Goal: Task Accomplishment & Management: Manage account settings

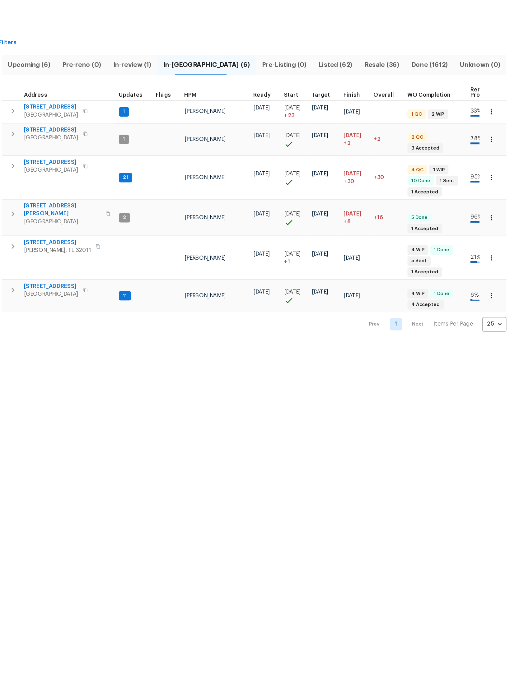
click at [494, 107] on icon "button" at bounding box center [497, 110] width 6 height 6
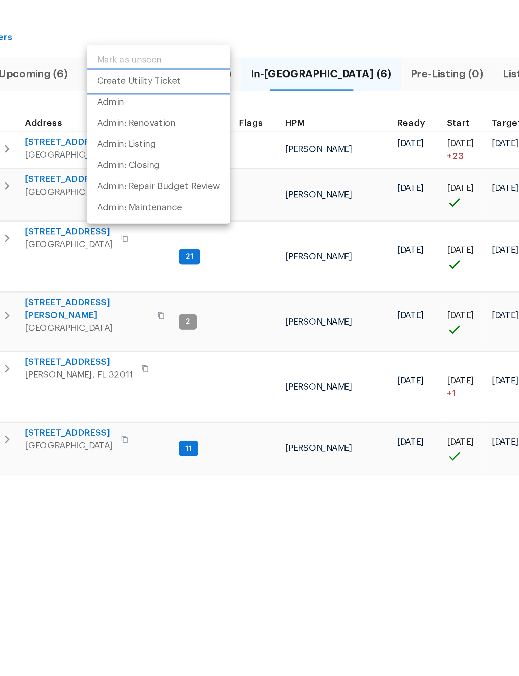
click at [163, 73] on p "Create Utility Ticket" at bounding box center [183, 76] width 41 height 7
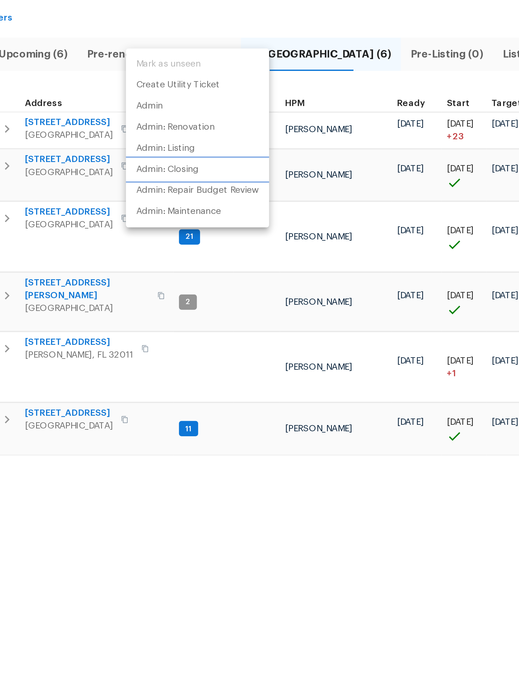
click at [182, 126] on p "Admin: Closing" at bounding box center [197, 129] width 30 height 7
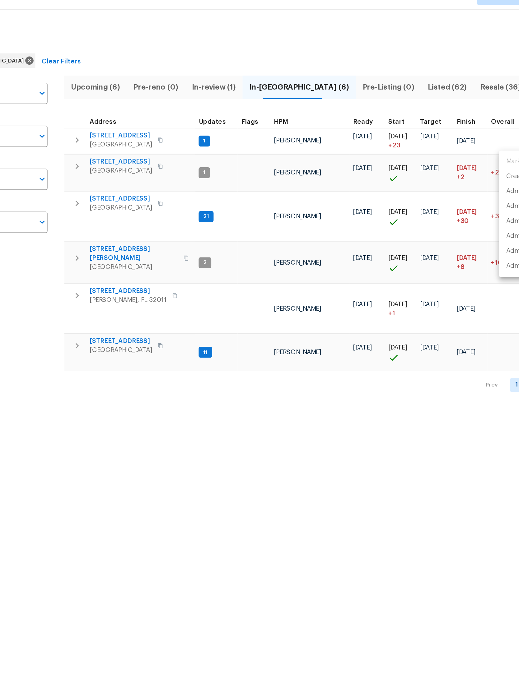
click at [116, 94] on div at bounding box center [259, 338] width 519 height 676
click at [128, 103] on span "[STREET_ADDRESS]" at bounding box center [149, 106] width 43 height 6
click at [128, 95] on span "Address" at bounding box center [137, 97] width 18 height 4
click at [128, 103] on span "[STREET_ADDRESS]" at bounding box center [149, 106] width 43 height 6
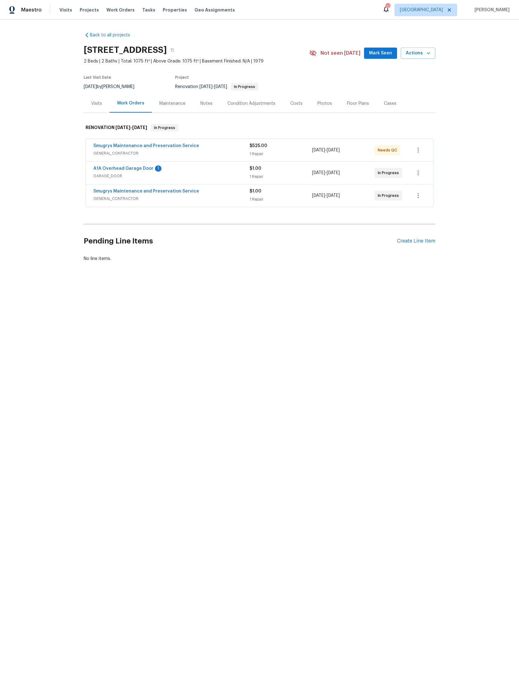
click at [230, 150] on div "Smugrys Maintenance and Preservation Service" at bounding box center [171, 146] width 156 height 7
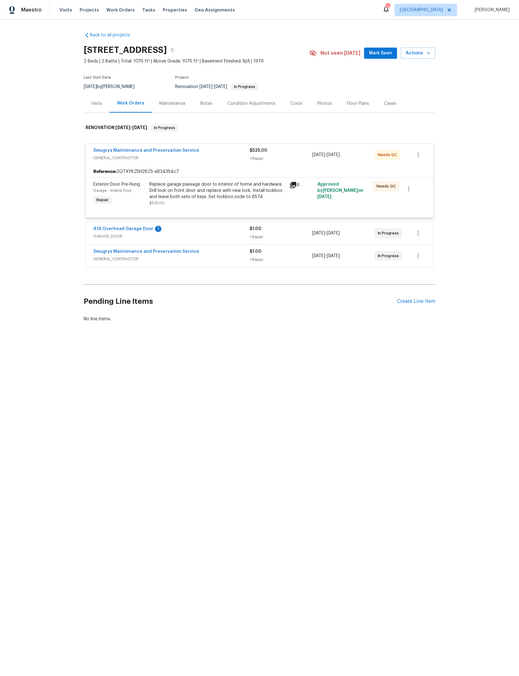
click at [226, 200] on div "Replace garage passage door to interior of home and hardware. Drill lock on fro…" at bounding box center [217, 190] width 136 height 19
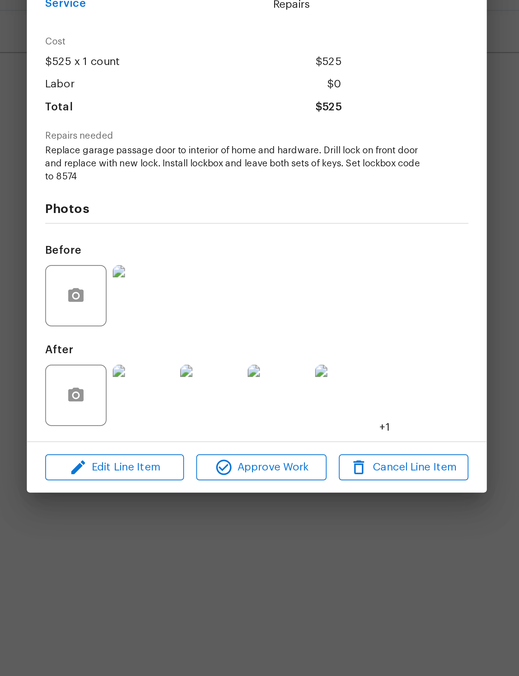
click at [201, 411] on img at bounding box center [213, 423] width 25 height 25
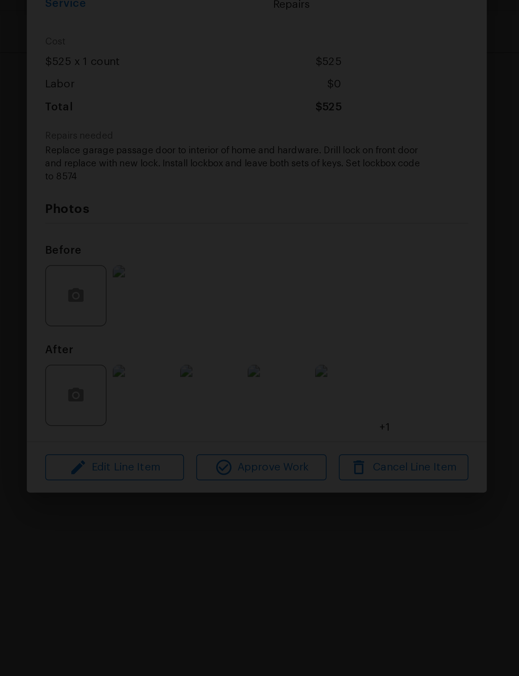
click at [150, 77] on img "Lightbox" at bounding box center [205, 338] width 519 height 676
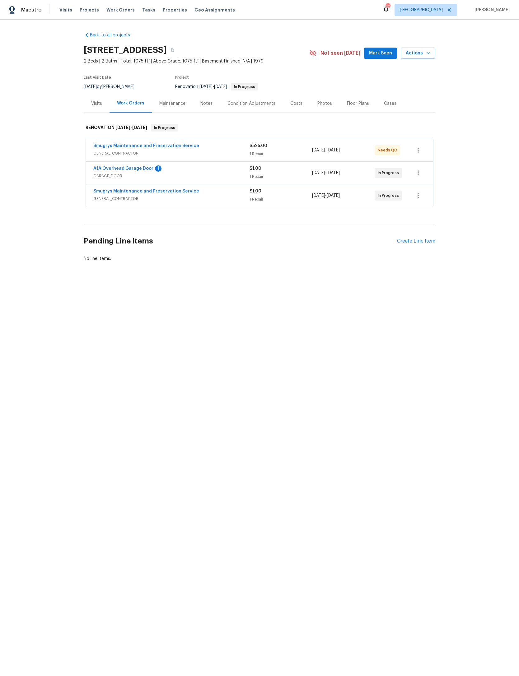
click at [199, 148] on link "Smugrys Maintenance and Preservation Service" at bounding box center [146, 146] width 106 height 4
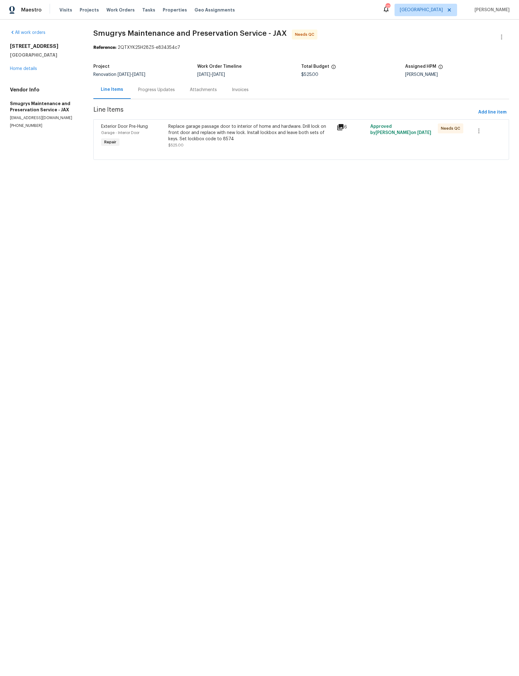
click at [269, 134] on div "Replace garage passage door to interior of home and hardware. Drill lock on fro…" at bounding box center [250, 133] width 165 height 19
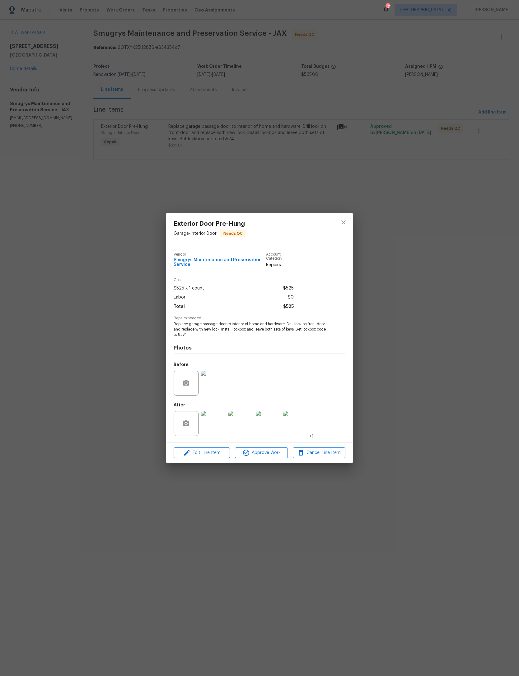
click at [245, 436] on img at bounding box center [240, 423] width 25 height 25
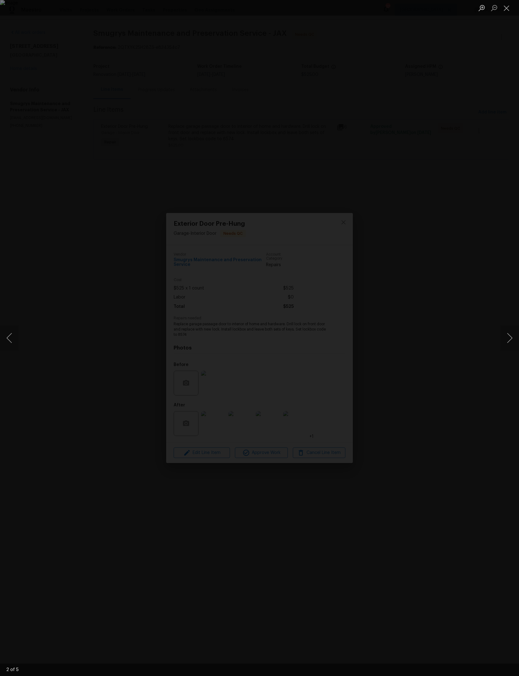
click at [502, 343] on button "Next image" at bounding box center [509, 338] width 19 height 25
click at [501, 347] on button "Next image" at bounding box center [509, 338] width 19 height 25
click at [502, 343] on button "Next image" at bounding box center [509, 338] width 19 height 25
click at [507, 343] on button "Next image" at bounding box center [509, 338] width 19 height 25
click at [504, 344] on button "Next image" at bounding box center [509, 338] width 19 height 25
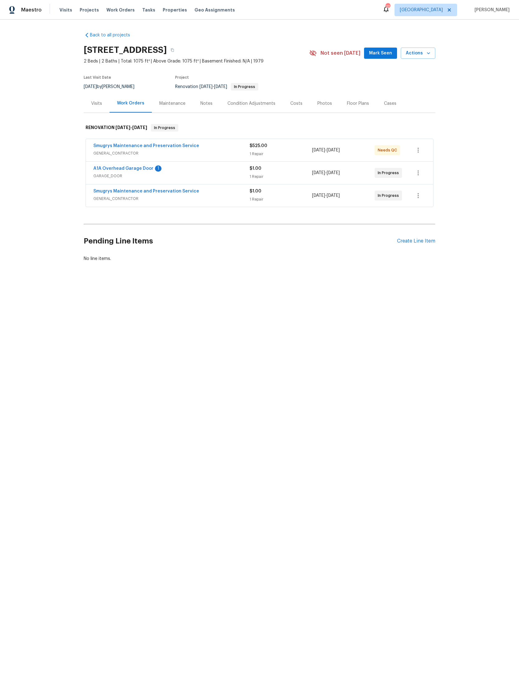
click at [153, 171] on link "A1A Overhead Garage Door" at bounding box center [123, 168] width 60 height 4
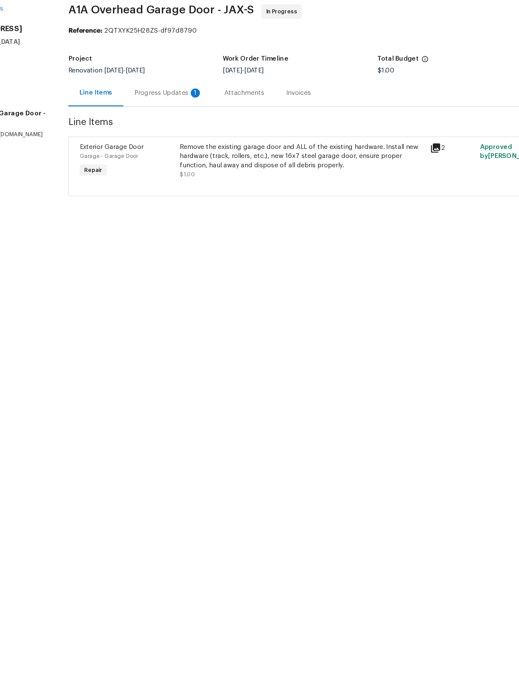
click at [134, 87] on div "Progress Updates 1" at bounding box center [157, 90] width 46 height 6
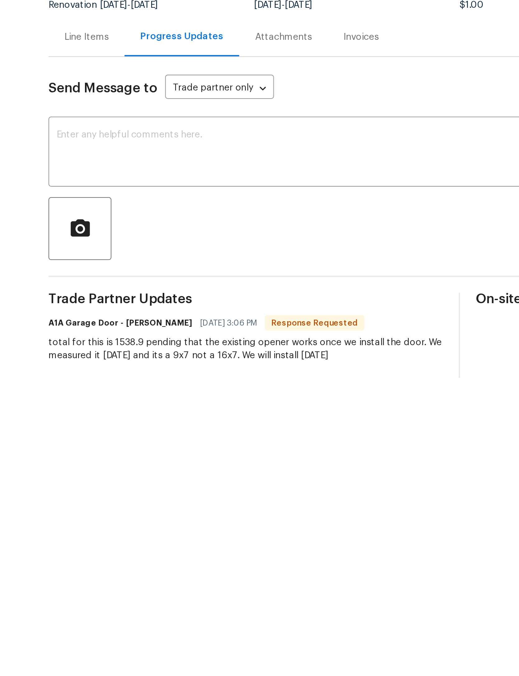
click at [161, 134] on textarea at bounding box center [285, 145] width 324 height 22
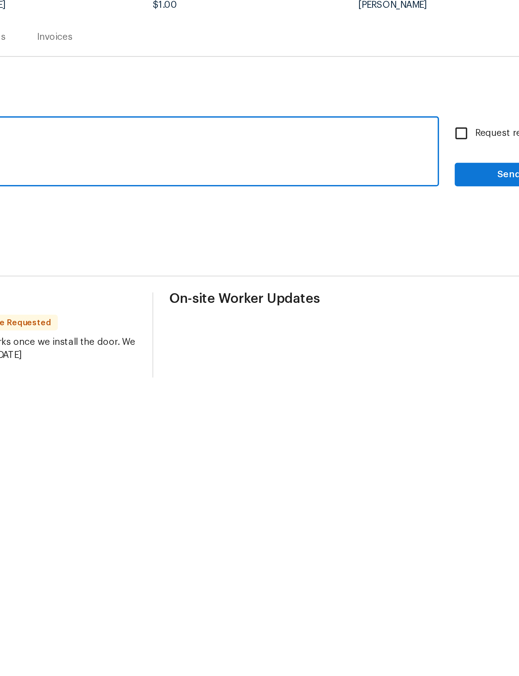
type textarea "Ok, this is approved. Thank you."
click at [462, 151] on span "Send" at bounding box center [483, 155] width 42 height 8
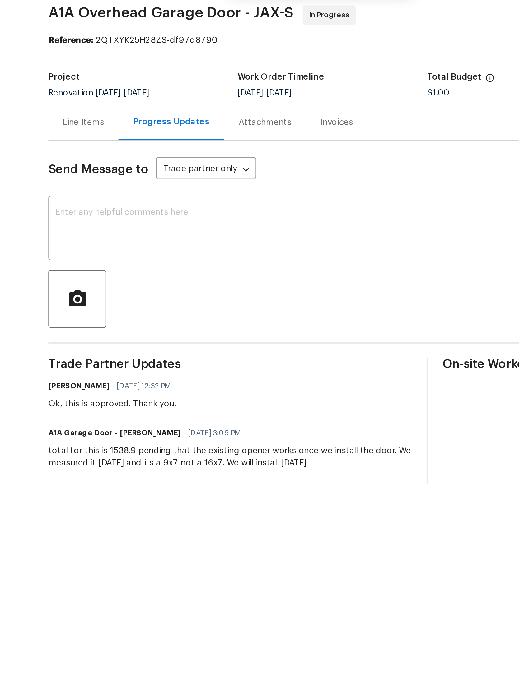
click at [126, 87] on div "Line Items" at bounding box center [136, 90] width 21 height 6
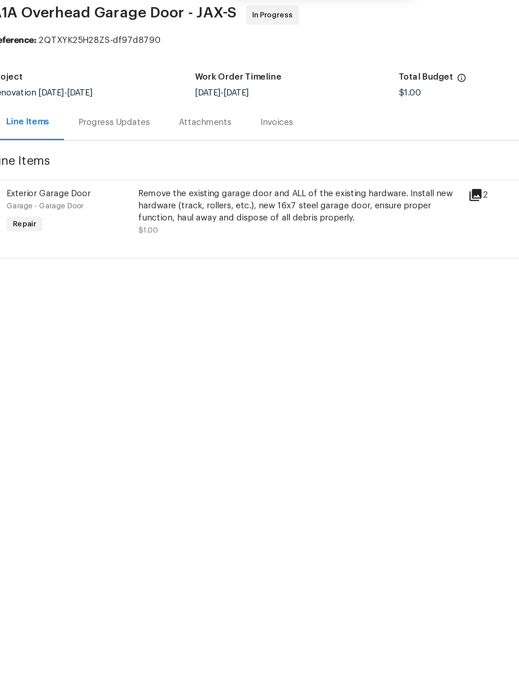
click at [165, 124] on div "Remove the existing garage door and ALL of the existing hardware. Install new h…" at bounding box center [248, 133] width 166 height 19
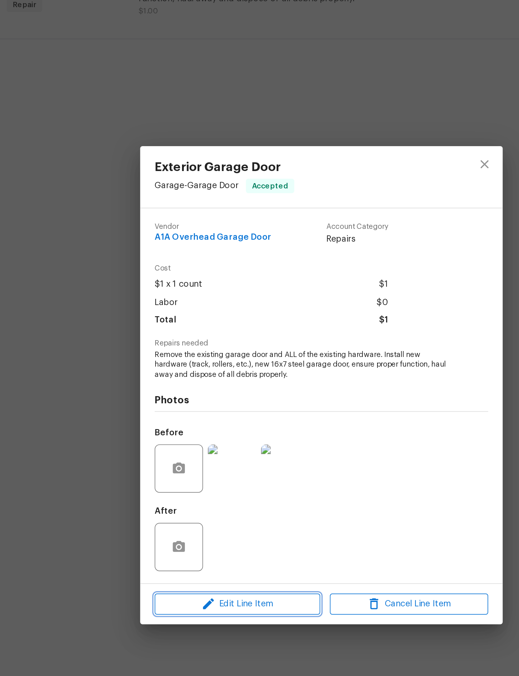
click at [175, 447] on span "Edit Line Item" at bounding box center [216, 451] width 82 height 8
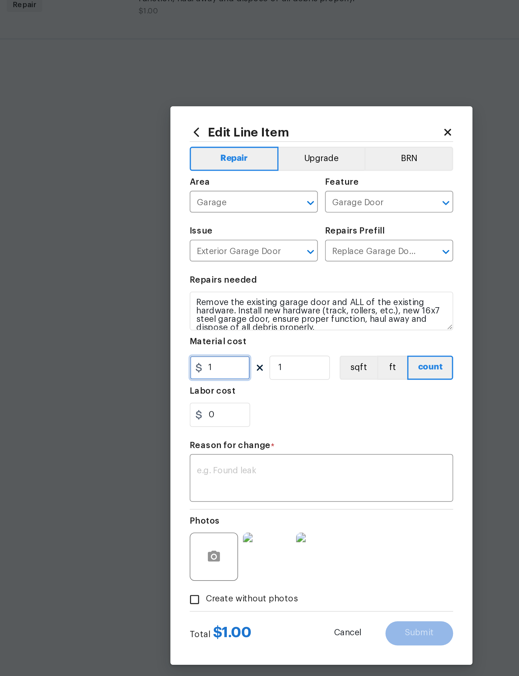
click at [192, 323] on input "1" at bounding box center [207, 329] width 31 height 12
type input "1538.9"
click at [192, 278] on section "Repairs needed Remove the existing garage door and ALL of the existing hardware…" at bounding box center [260, 320] width 136 height 85
click at [195, 380] on textarea at bounding box center [259, 386] width 128 height 13
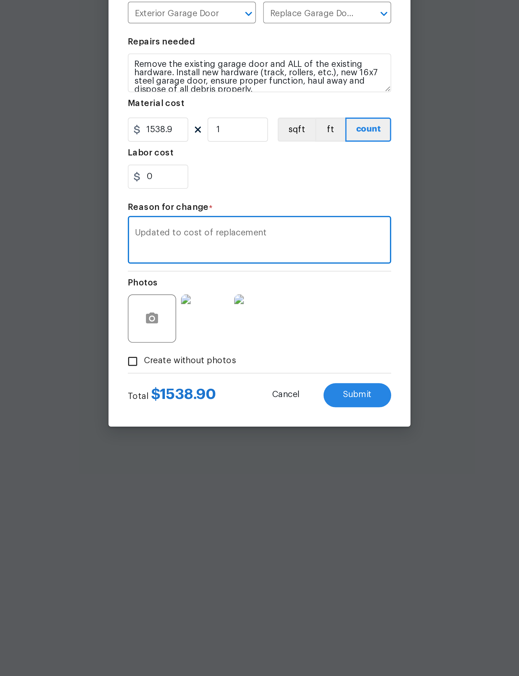
type textarea "Updated to cost of replacement"
click at [192, 402] on div "Photos" at bounding box center [260, 422] width 136 height 40
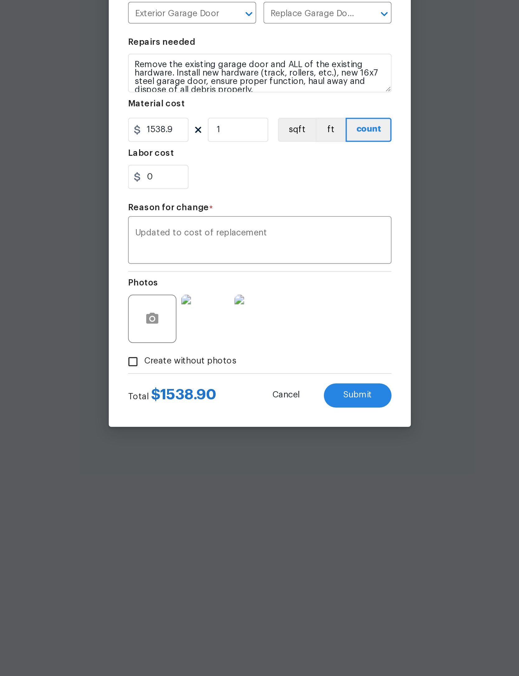
click at [302, 464] on span "Submit" at bounding box center [309, 466] width 15 height 5
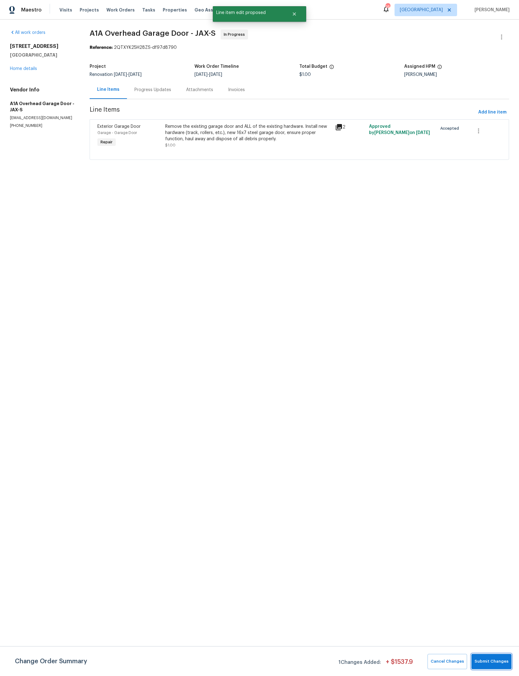
click at [502, 665] on span "Submit Changes" at bounding box center [491, 661] width 34 height 7
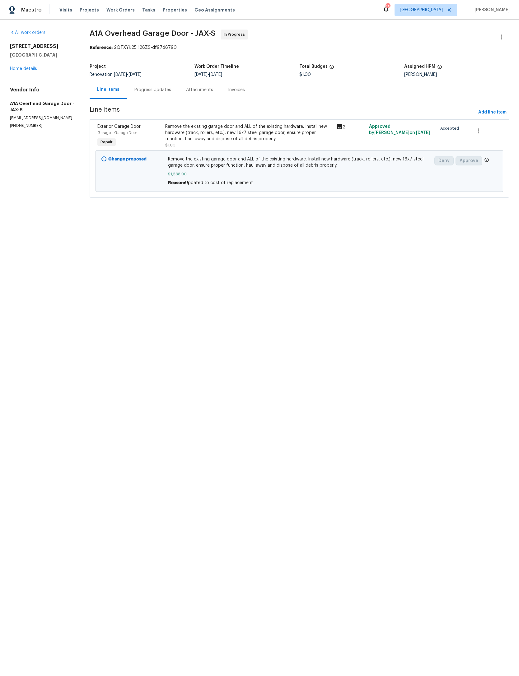
click at [34, 71] on link "Home details" at bounding box center [23, 69] width 27 height 4
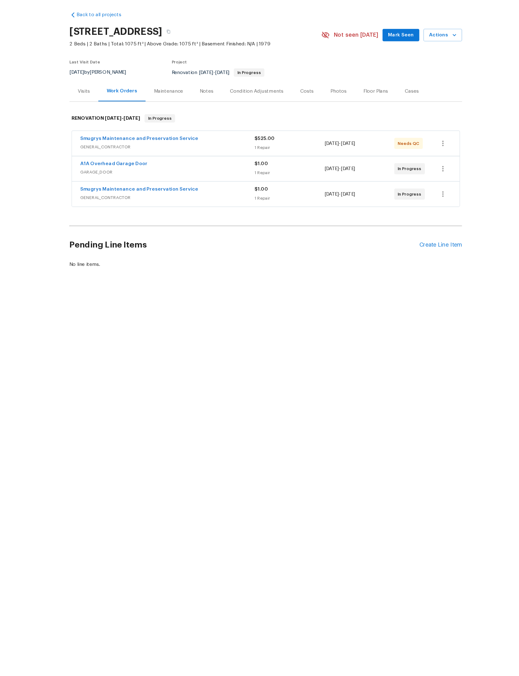
click at [198, 189] on link "Smugrys Maintenance and Preservation Service" at bounding box center [146, 191] width 106 height 4
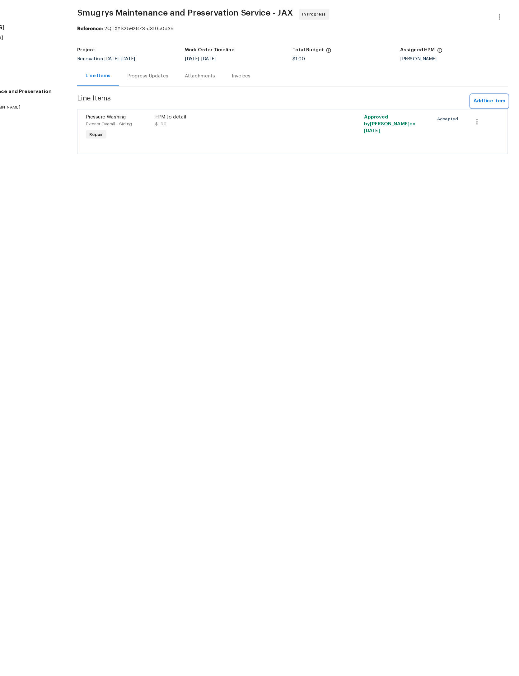
click at [478, 109] on span "Add line item" at bounding box center [492, 113] width 28 height 8
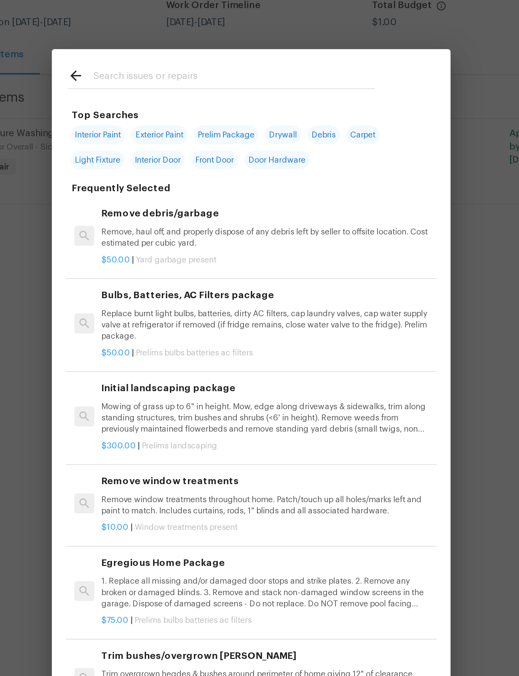
click at [175, 123] on span "Interior Paint" at bounding box center [187, 127] width 25 height 9
type input "Interior Paint"
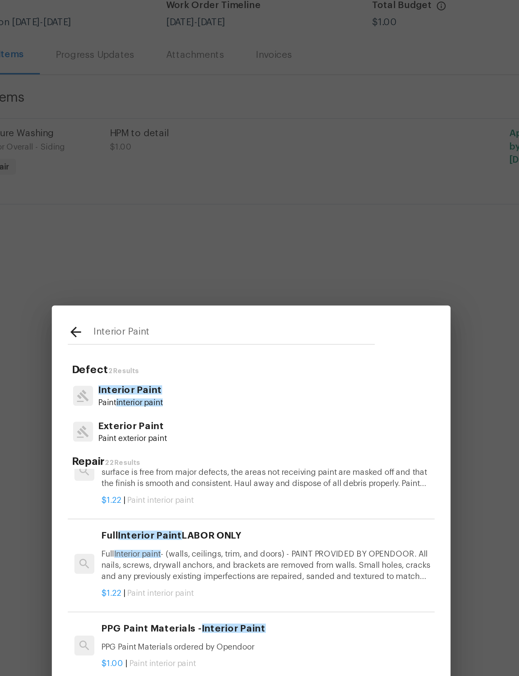
scroll to position [21, 0]
click at [189, 321] on p "Full Interior paint - (walls, ceilings, trim, and doors) - PAINT PROVIDED BY OP…" at bounding box center [266, 329] width 154 height 16
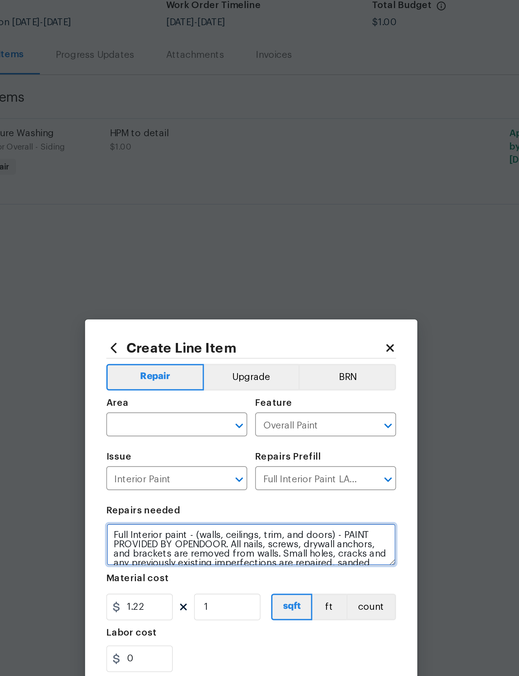
click at [192, 309] on textarea "Full Interior paint - (walls, ceilings, trim, and doors) - PAINT PROVIDED BY OP…" at bounding box center [260, 319] width 136 height 20
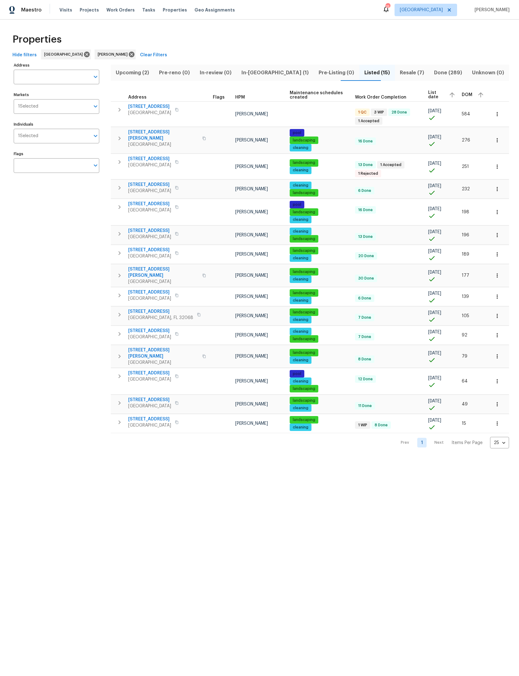
scroll to position [-27, -1]
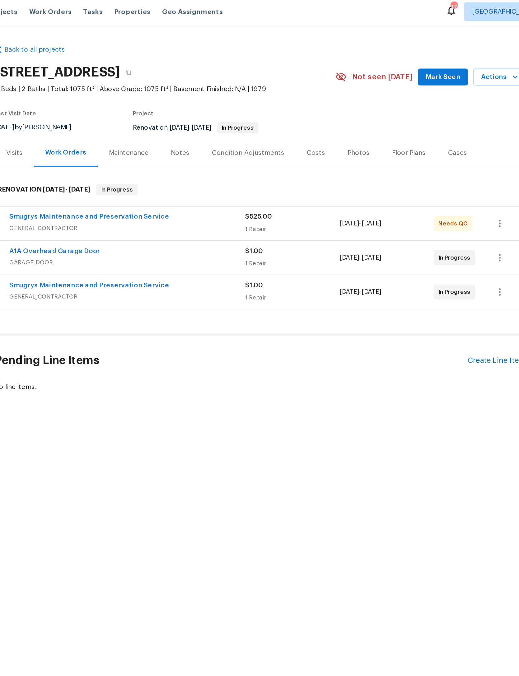
click at [110, 193] on link "Smugrys Maintenance and Preservation Service" at bounding box center [146, 191] width 106 height 4
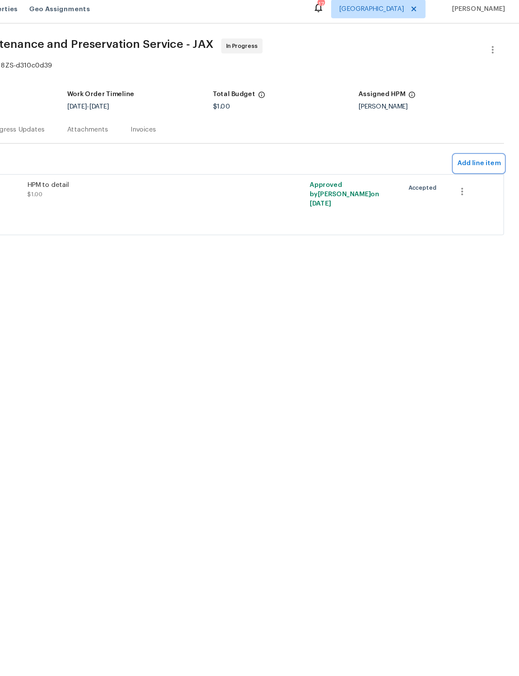
click at [478, 109] on span "Add line item" at bounding box center [492, 113] width 28 height 8
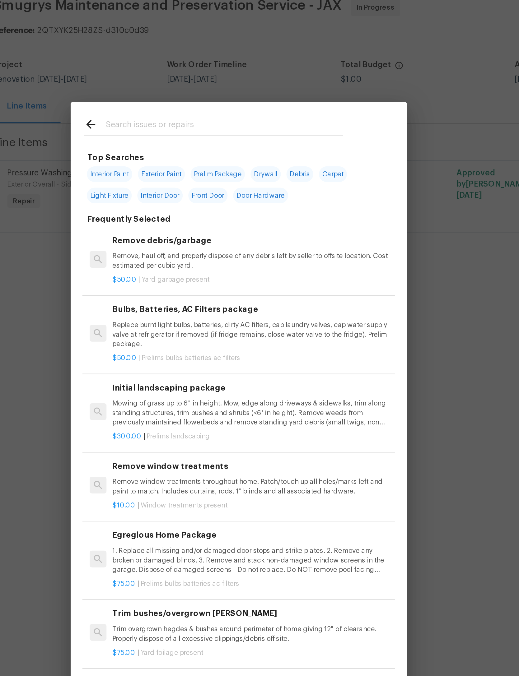
click at [175, 123] on span "Interior Paint" at bounding box center [187, 127] width 25 height 9
type input "Interior Paint"
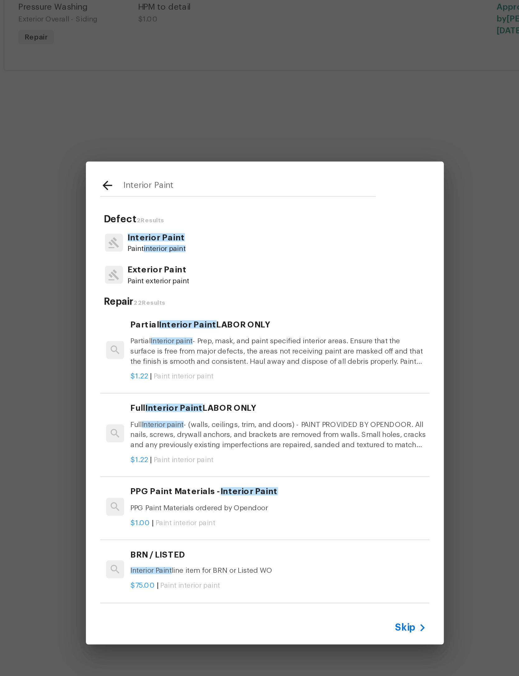
click at [189, 332] on div "Full Interior Paint LABOR ONLY Full Interior paint - (walls, ceilings, trim, an…" at bounding box center [266, 345] width 154 height 26
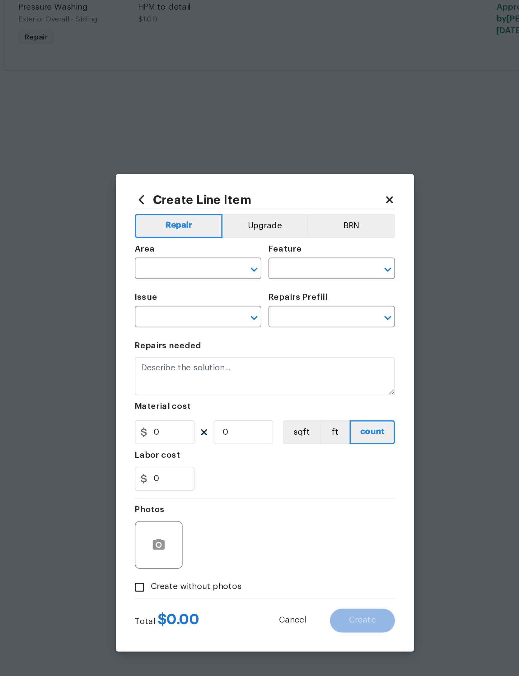
type input "Overall Paint"
type input "Interior Paint"
type input "Full Interior Paint LABOR ONLY $1.22"
type textarea "Full Interior paint - (walls, ceilings, trim, and doors) - PAINT PROVIDED BY OP…"
type input "1.22"
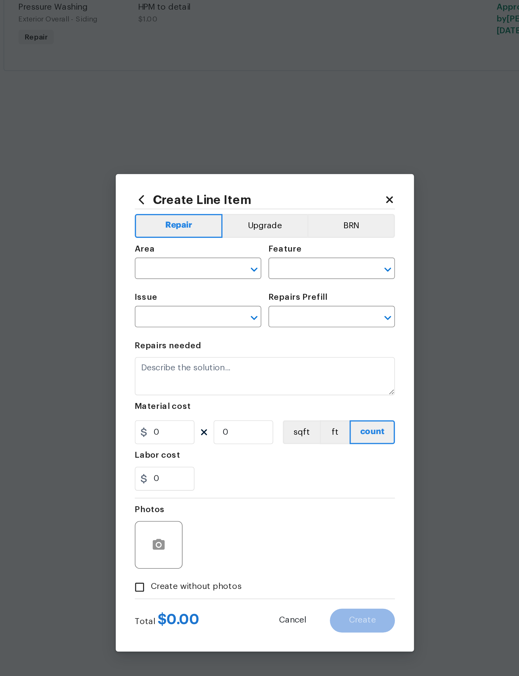
type input "1"
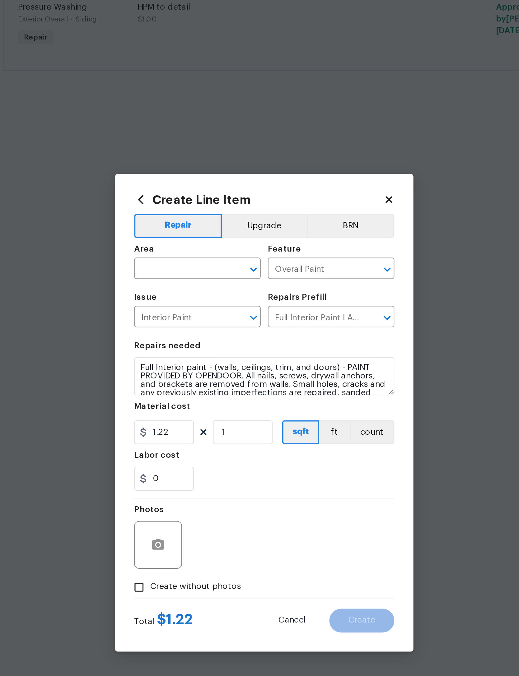
click at [192, 259] on input "text" at bounding box center [216, 264] width 49 height 10
click at [192, 276] on li "Interior Overall" at bounding box center [225, 281] width 66 height 10
type input "Interior Overall"
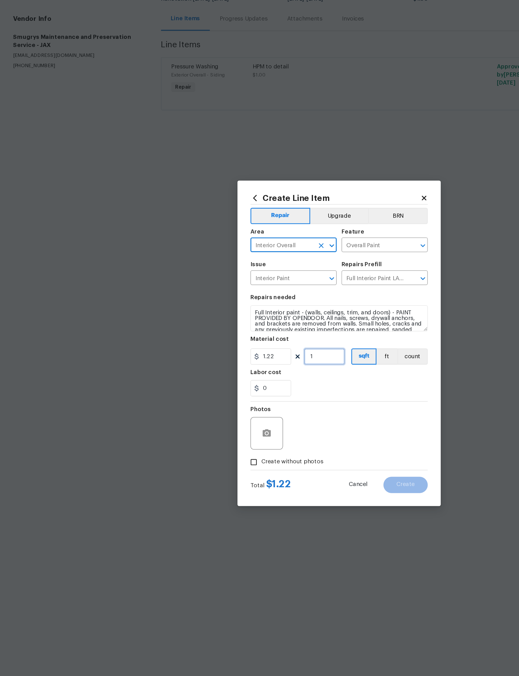
click at [254, 342] on input "1" at bounding box center [248, 348] width 31 height 12
type input "1075"
click at [283, 311] on section "Repairs needed Full Interior paint - (walls, ceilings, trim, and doors) - PAINT…" at bounding box center [260, 339] width 136 height 85
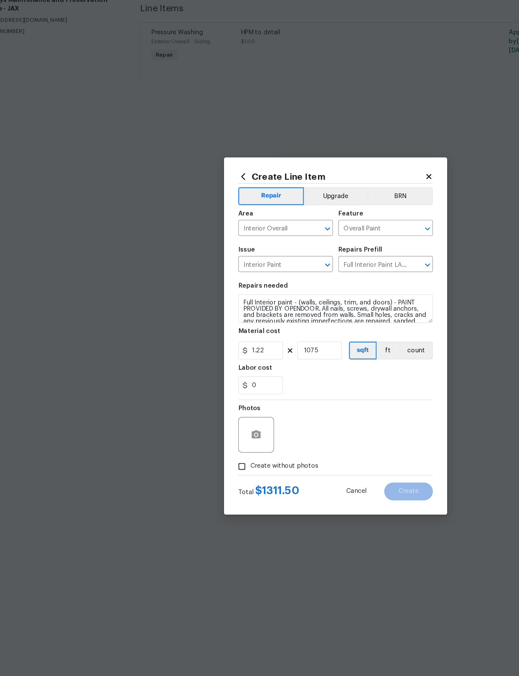
click at [192, 395] on div at bounding box center [204, 407] width 25 height 25
click at [197, 400] on button "button" at bounding box center [204, 407] width 15 height 15
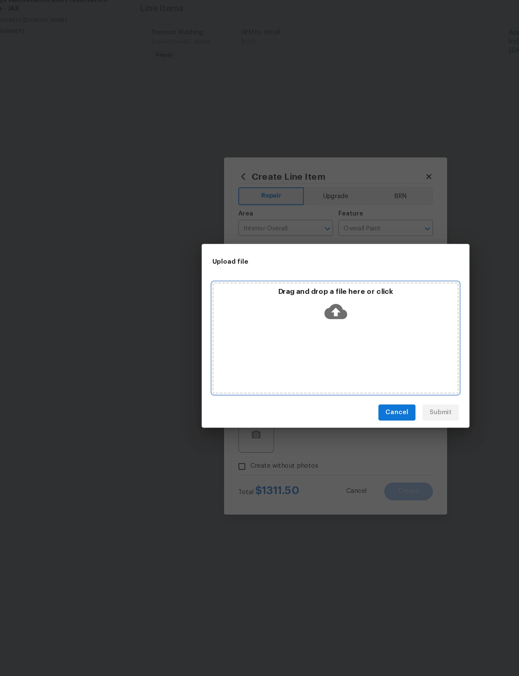
click at [252, 316] on icon at bounding box center [260, 321] width 16 height 11
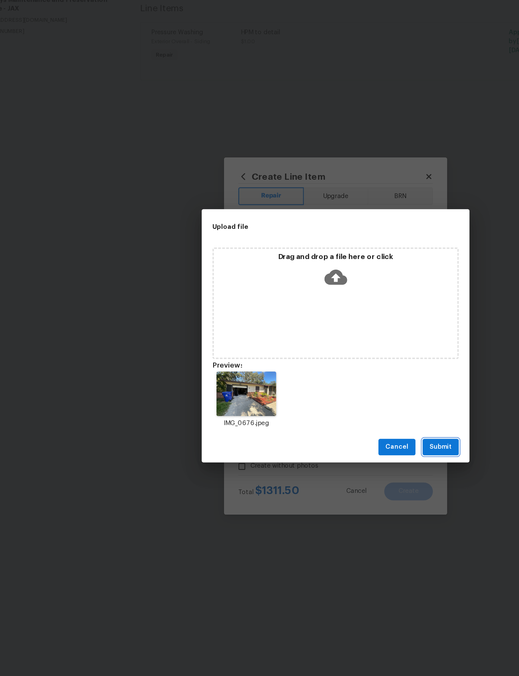
click at [325, 412] on span "Submit" at bounding box center [332, 416] width 15 height 8
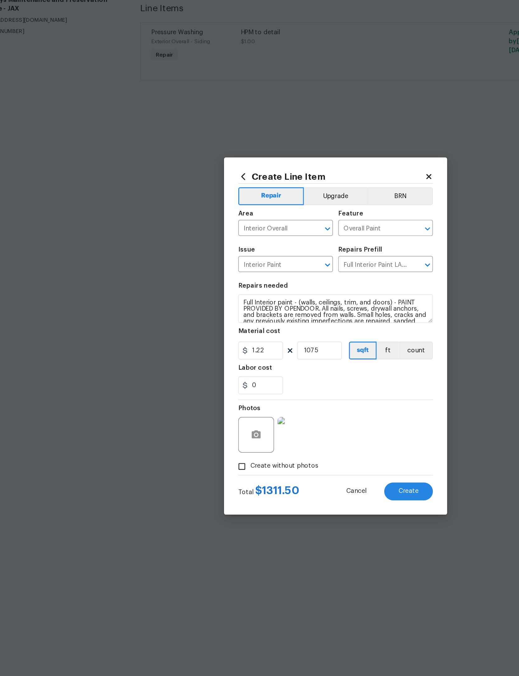
click at [303, 444] on span "Create" at bounding box center [310, 446] width 14 height 5
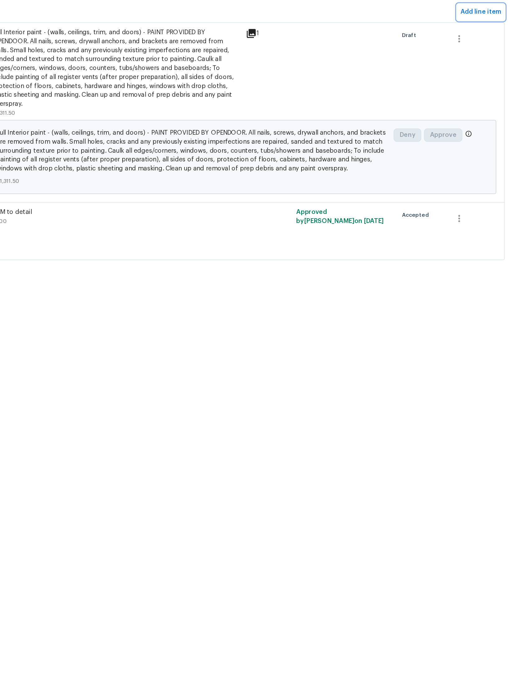
click at [478, 109] on span "Add line item" at bounding box center [492, 113] width 28 height 8
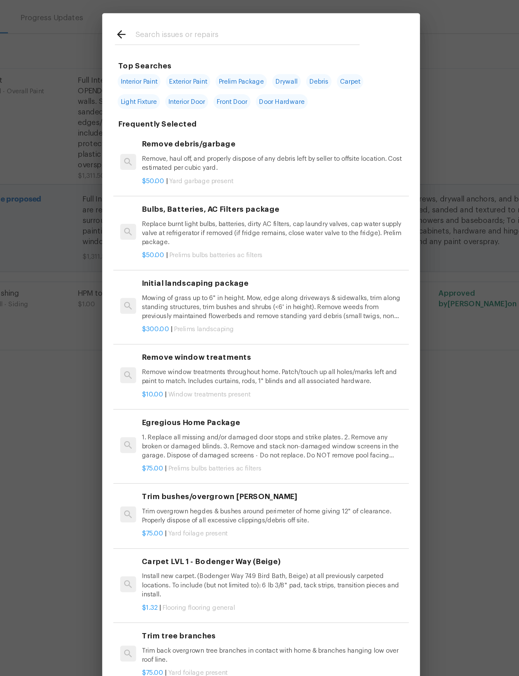
click at [186, 96] on input "text" at bounding box center [251, 100] width 132 height 9
type input "Debris"
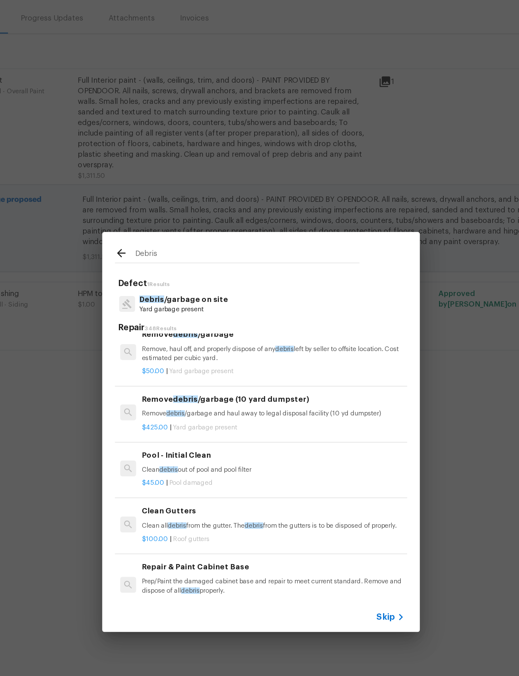
scroll to position [6, 0]
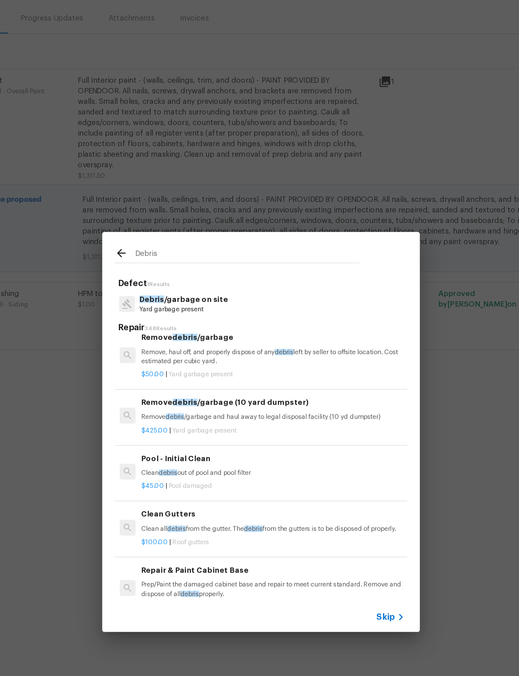
click at [189, 312] on div "Remove debris /garbage (10 yard dumpster) Remove debris /garbage and haul away …" at bounding box center [266, 319] width 154 height 15
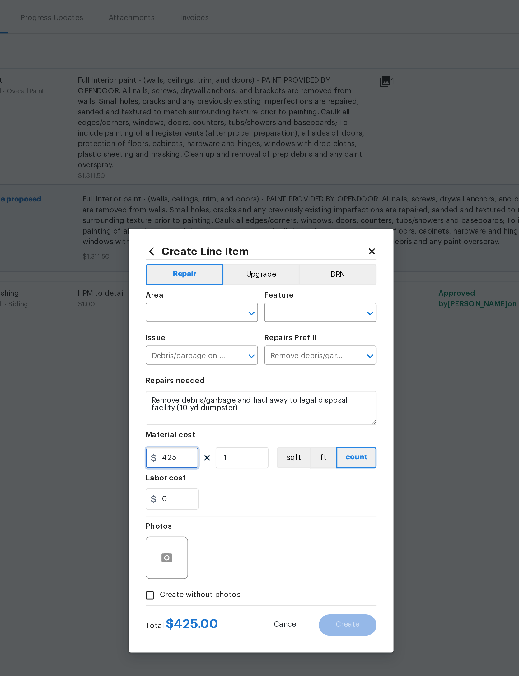
click at [192, 342] on input "425" at bounding box center [207, 348] width 31 height 12
type input "1000"
click at [192, 259] on input "text" at bounding box center [216, 264] width 49 height 10
click at [192, 276] on li "Interior Overall" at bounding box center [225, 281] width 66 height 10
type input "Interior Overall"
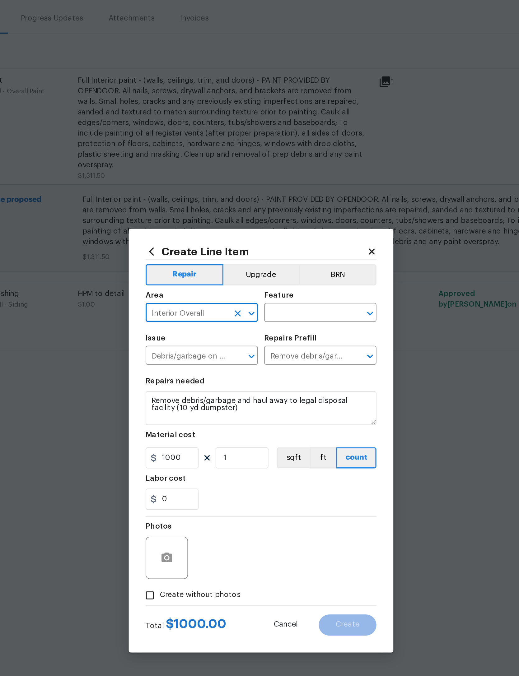
click at [261, 259] on input "text" at bounding box center [285, 264] width 49 height 10
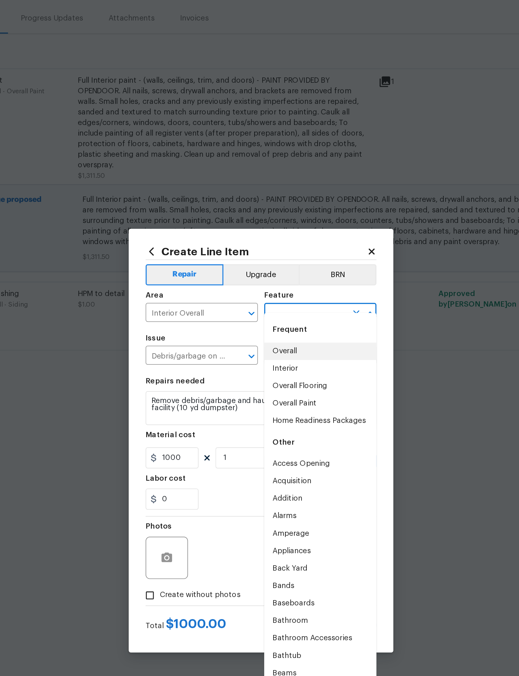
click at [261, 281] on li "Overall" at bounding box center [294, 286] width 66 height 10
type input "Overall"
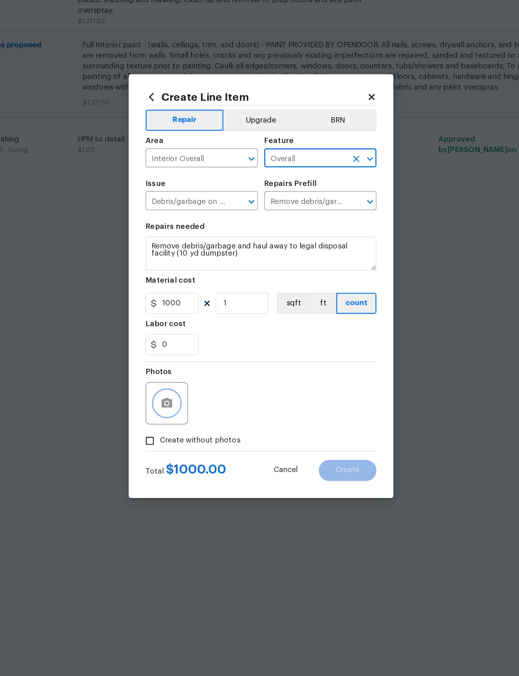
click at [201, 404] on icon "button" at bounding box center [204, 407] width 6 height 6
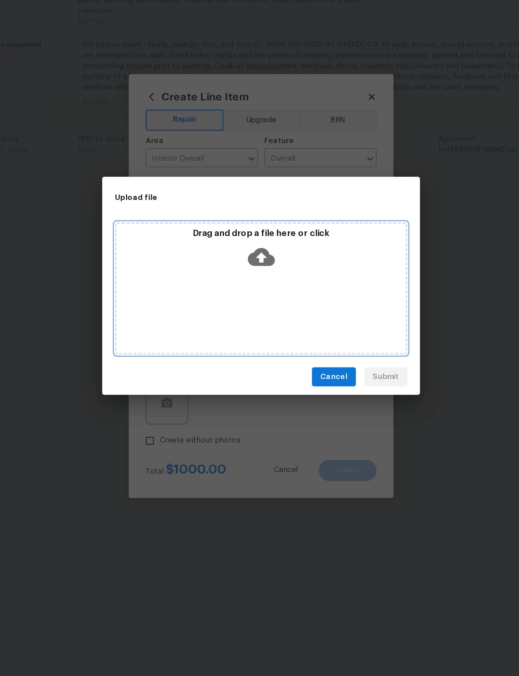
click at [252, 316] on icon at bounding box center [260, 321] width 16 height 11
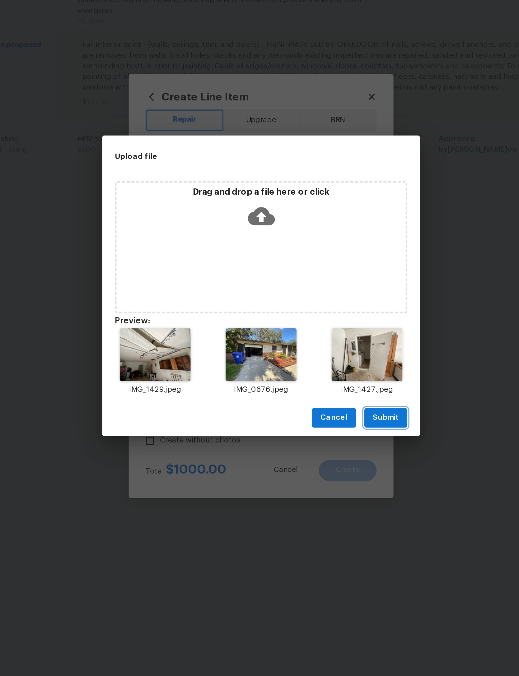
click at [325, 412] on span "Submit" at bounding box center [332, 416] width 15 height 8
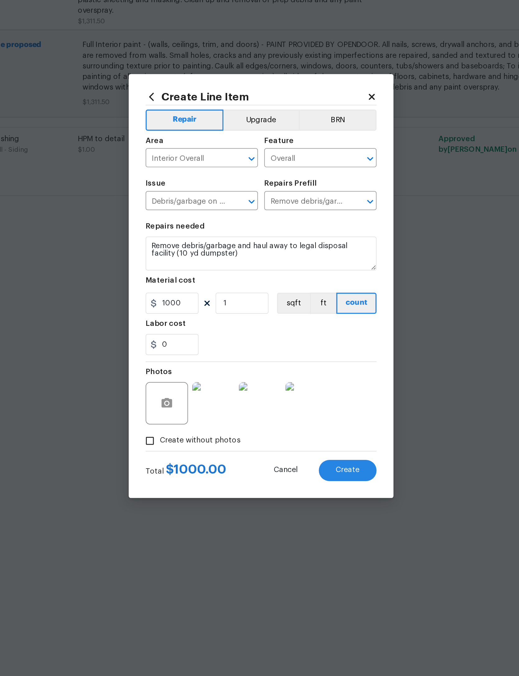
click at [303, 444] on span "Create" at bounding box center [310, 446] width 14 height 5
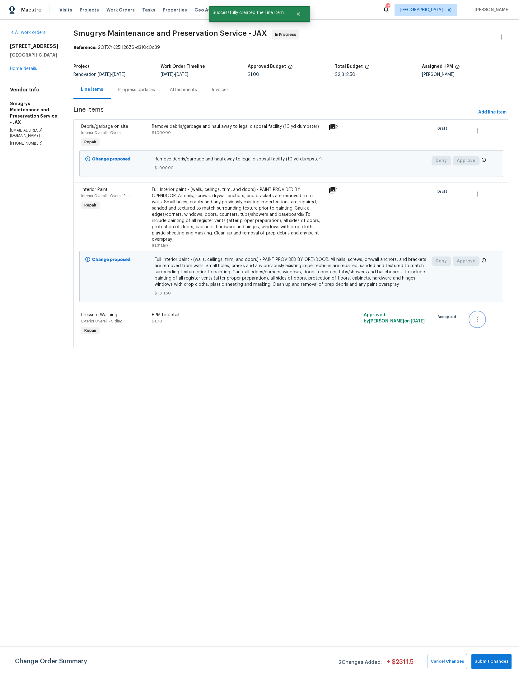
click at [480, 319] on icon "button" at bounding box center [476, 319] width 7 height 7
click at [487, 318] on li "Cancel" at bounding box center [482, 320] width 24 height 10
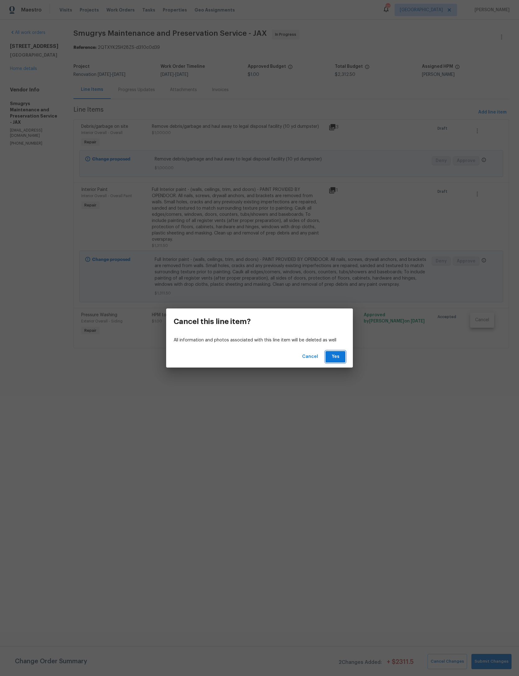
click at [340, 356] on button "Yes" at bounding box center [335, 357] width 20 height 12
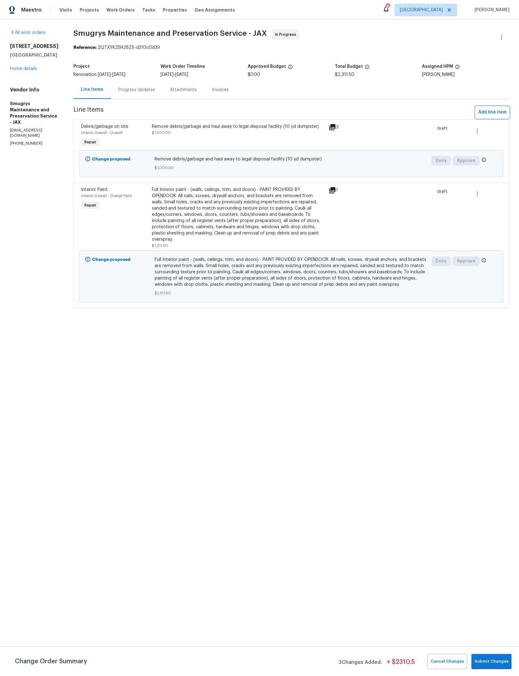
click at [498, 110] on span "Add line item" at bounding box center [492, 113] width 28 height 8
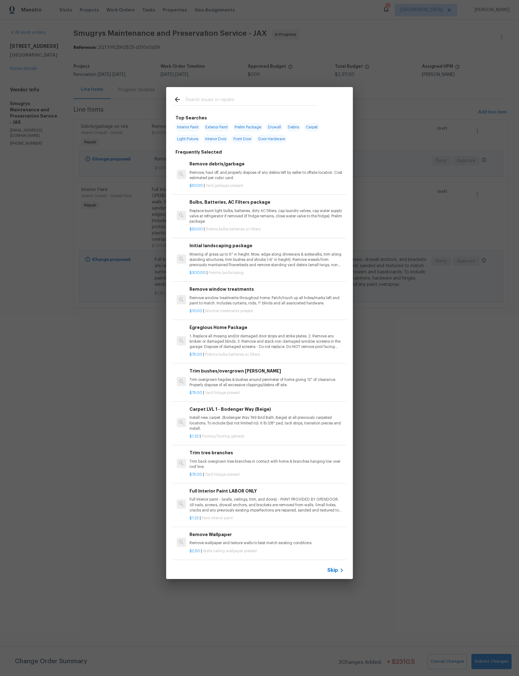
click at [295, 101] on input "text" at bounding box center [251, 100] width 132 height 9
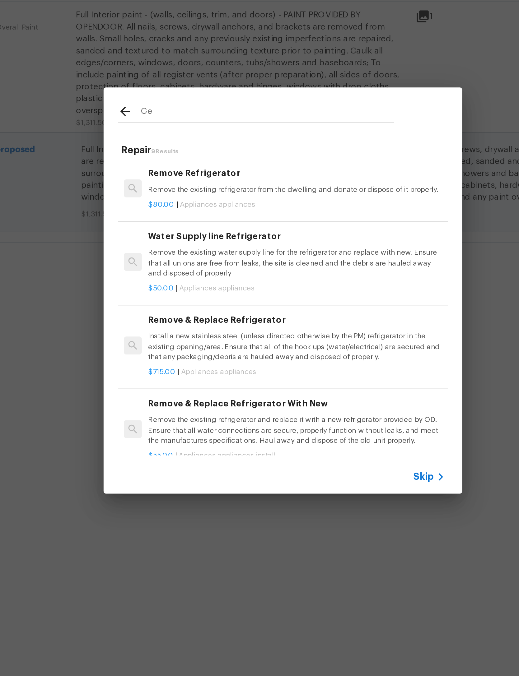
type input "G"
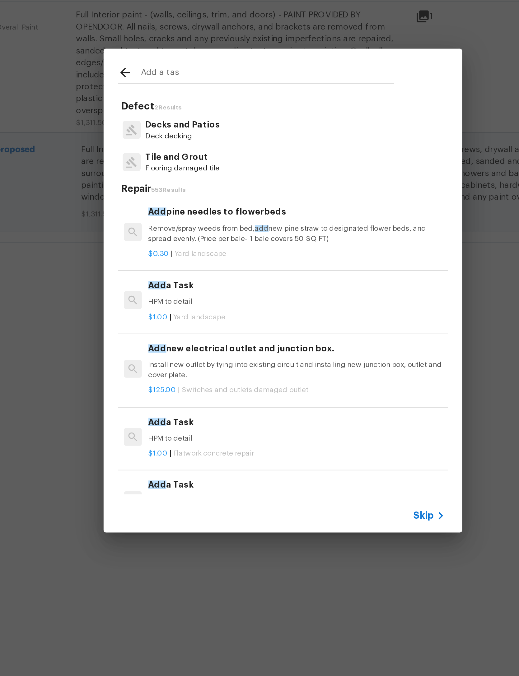
type input "Add a task"
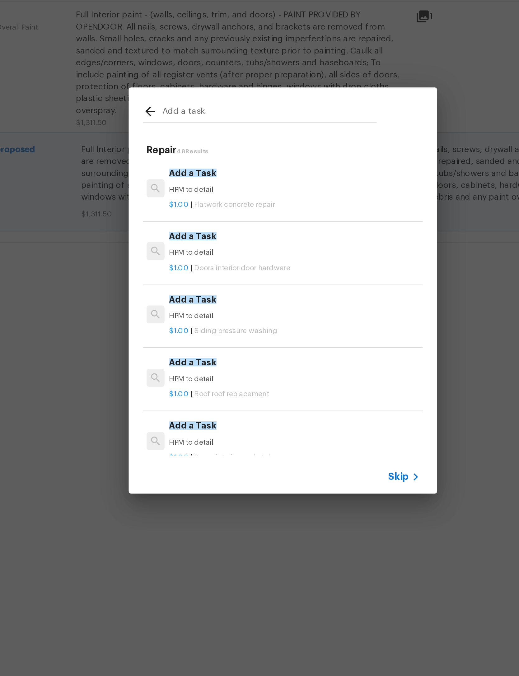
click at [200, 268] on div "Add a Task HPM to detail" at bounding box center [265, 275] width 130 height 15
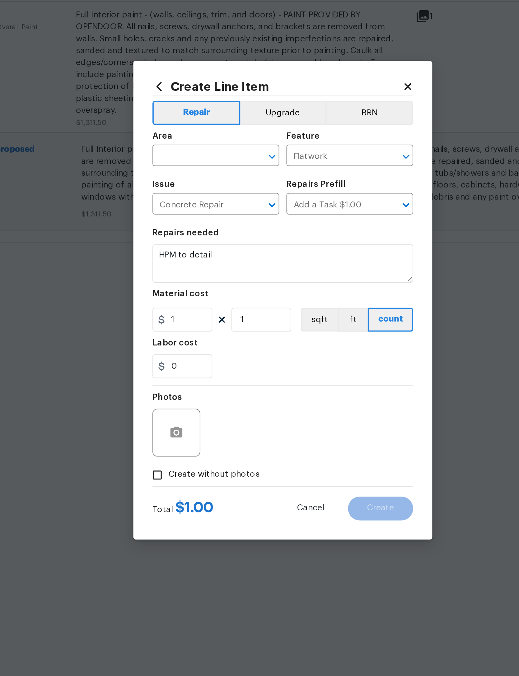
click at [192, 224] on icon at bounding box center [195, 227] width 7 height 7
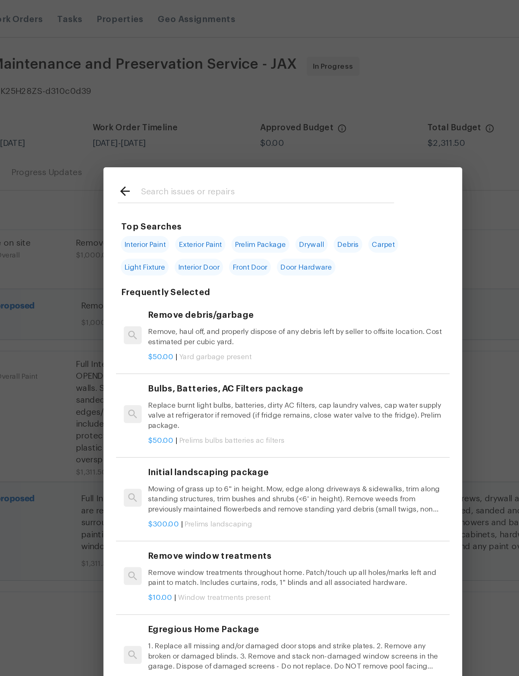
click at [185, 105] on input "text" at bounding box center [251, 100] width 132 height 9
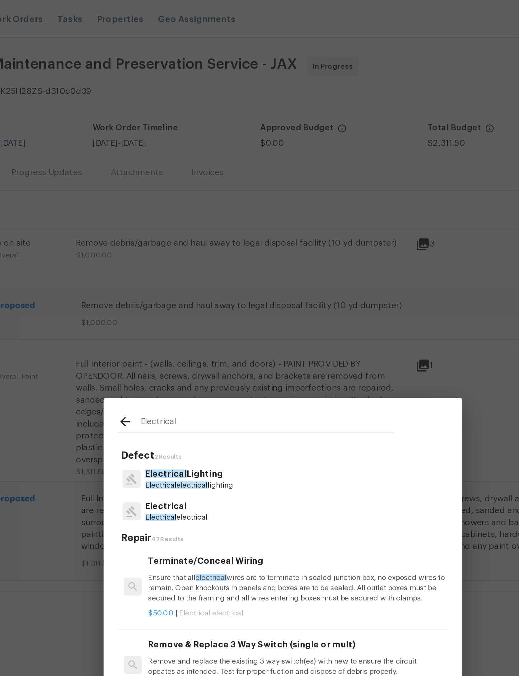
type input "Electrical"
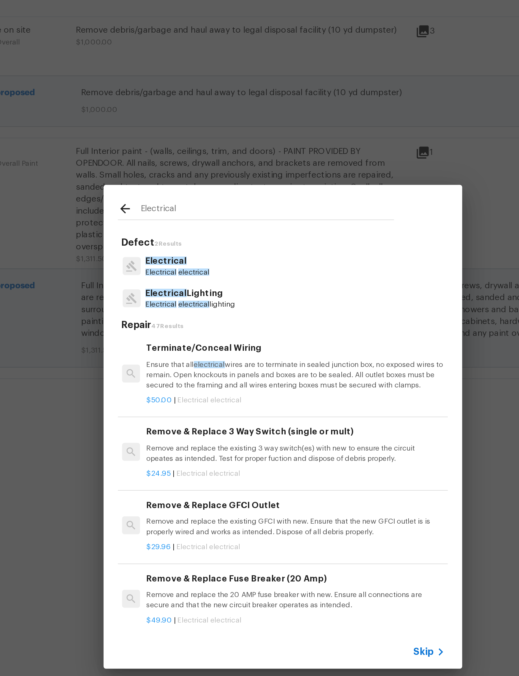
scroll to position [0, 1]
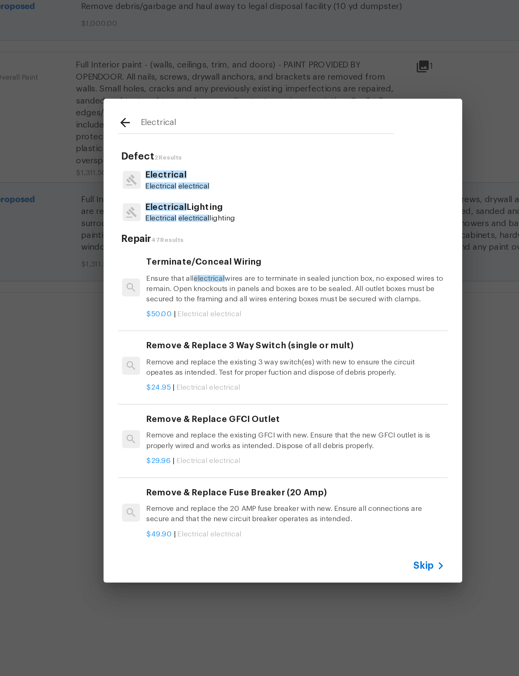
click at [188, 250] on p "Electrical electrical" at bounding box center [204, 252] width 33 height 5
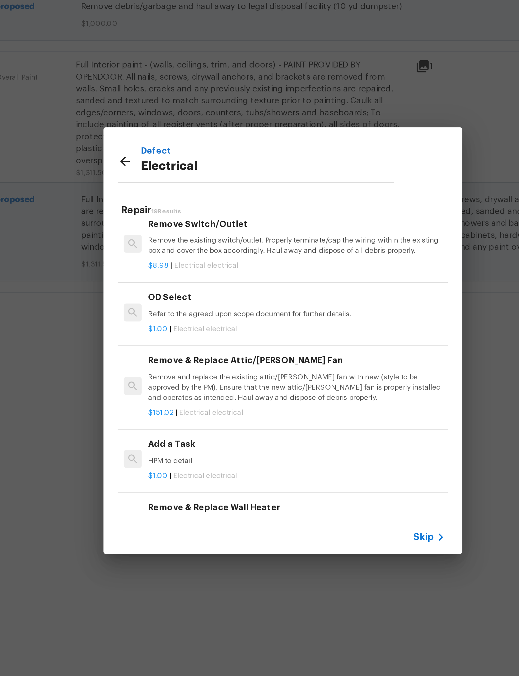
scroll to position [323, 1]
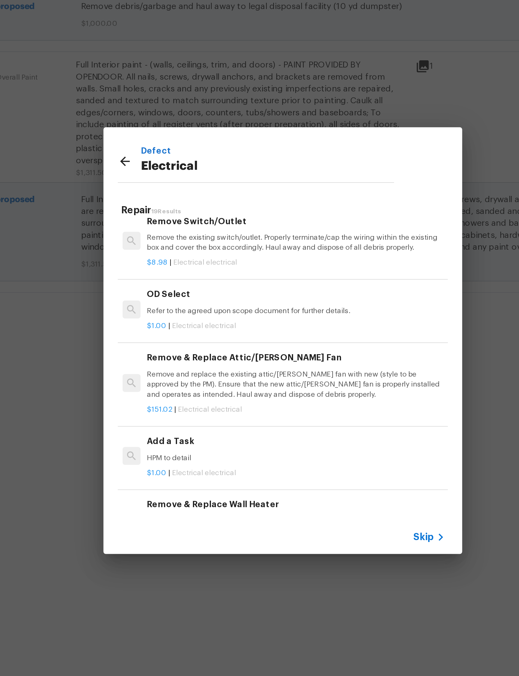
click at [189, 382] on h6 "Add a Task" at bounding box center [266, 385] width 154 height 7
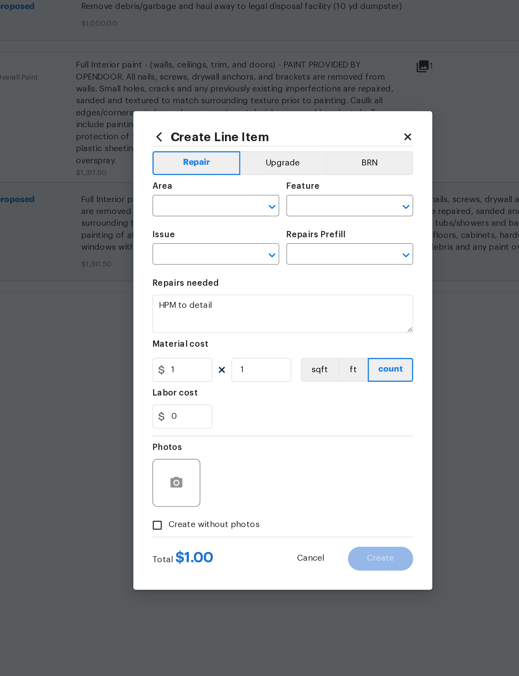
type input "Flatwork"
type input "Electrical"
type input "Add a Task $1.00"
click at [192, 259] on input "text" at bounding box center [216, 264] width 49 height 10
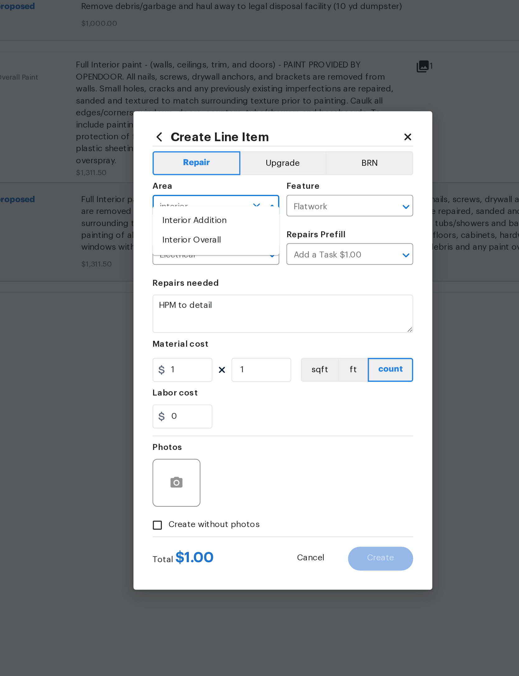
click at [192, 276] on li "Interior Overall" at bounding box center [225, 281] width 66 height 10
type input "Interior Overall"
click at [261, 259] on input "Flatwork" at bounding box center [285, 264] width 49 height 10
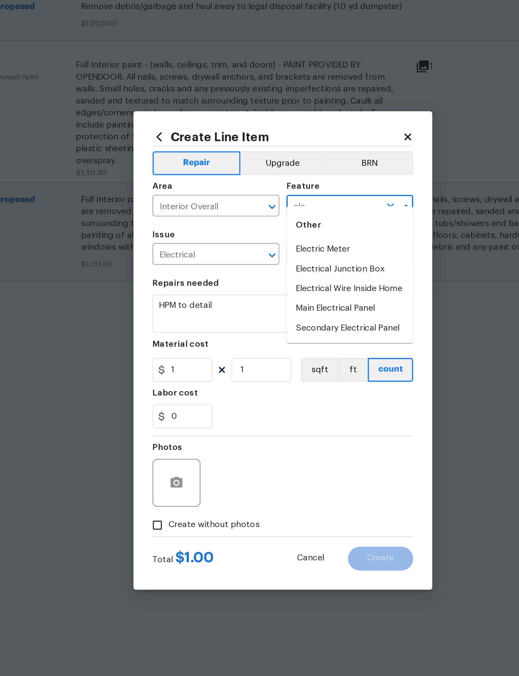
click at [261, 281] on li "Electric Meter" at bounding box center [294, 286] width 66 height 10
type input "Electric Meter"
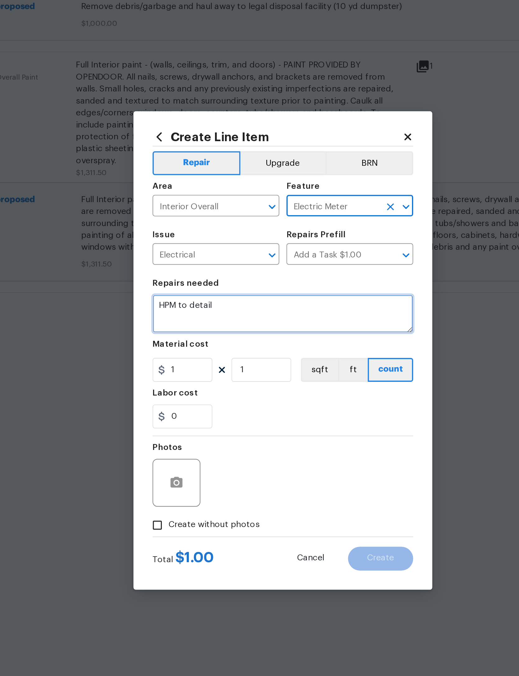
click at [192, 309] on textarea "HPM to detail" at bounding box center [260, 319] width 136 height 20
type textarea "H"
type textarea "Purchase generator to power home until electric is turned on."
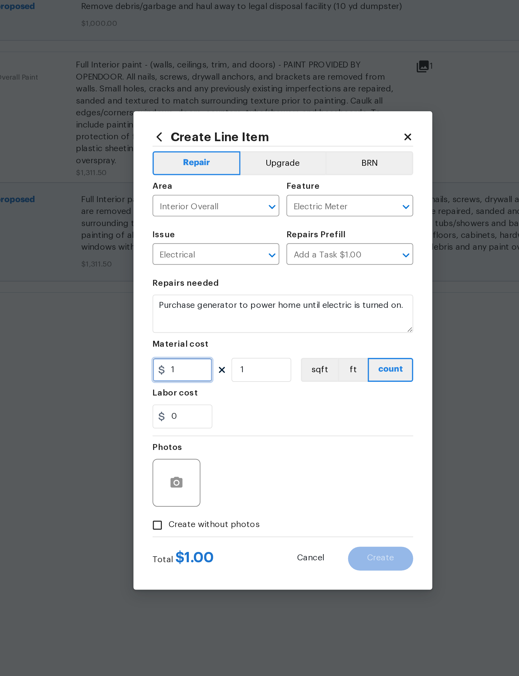
click at [192, 342] on input "1" at bounding box center [207, 348] width 31 height 12
type input "400"
click at [192, 366] on div "0" at bounding box center [260, 372] width 136 height 12
click at [201, 404] on icon "button" at bounding box center [204, 407] width 6 height 6
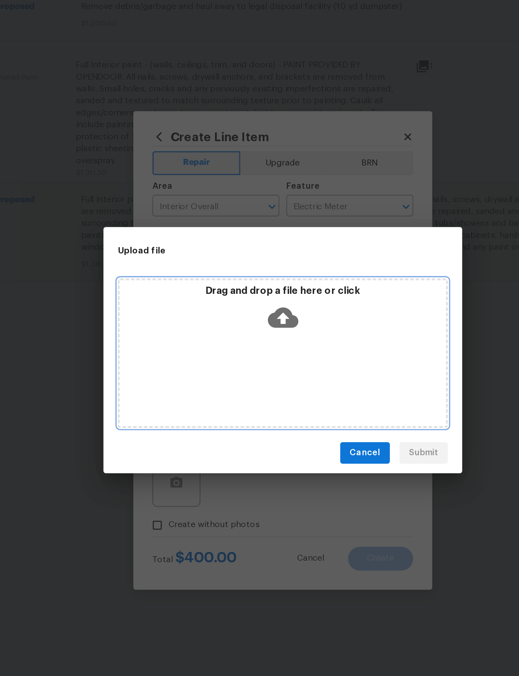
click at [252, 316] on icon at bounding box center [260, 321] width 16 height 11
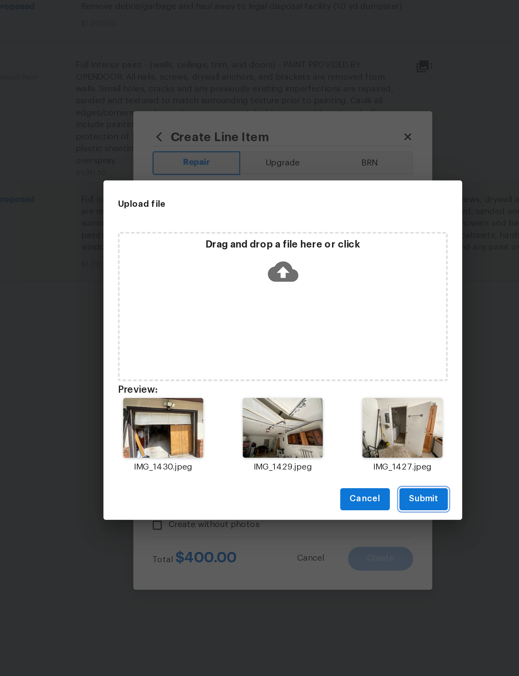
click at [325, 412] on span "Submit" at bounding box center [332, 416] width 15 height 8
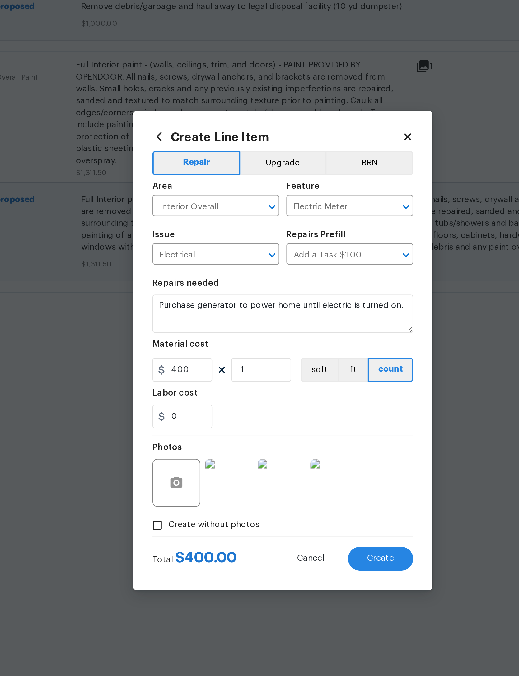
click at [303, 444] on span "Create" at bounding box center [310, 446] width 14 height 5
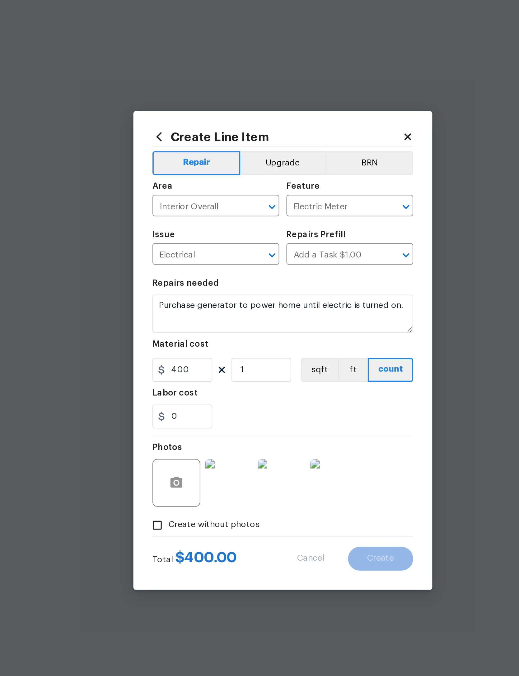
type input "0"
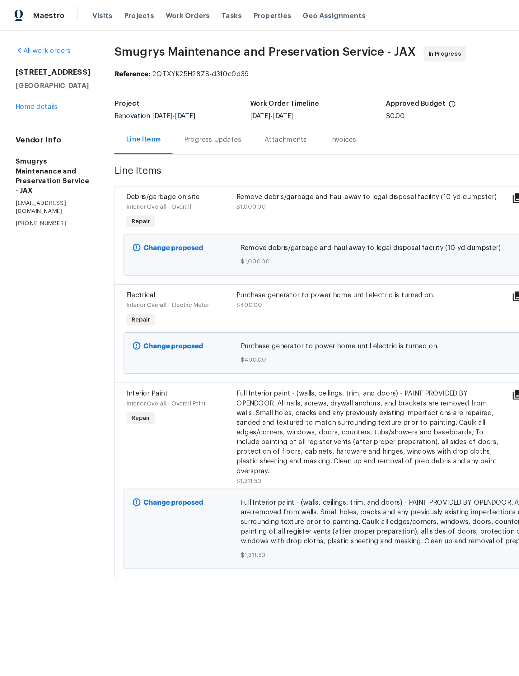
click at [28, 71] on link "Home details" at bounding box center [23, 69] width 27 height 4
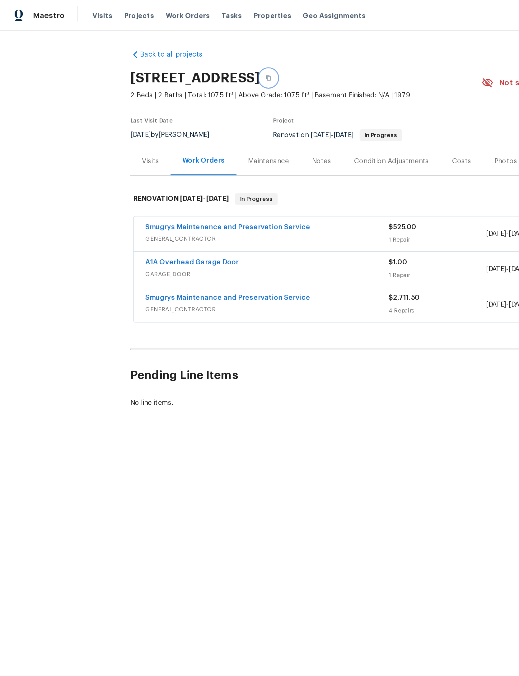
click at [178, 49] on button "button" at bounding box center [172, 49] width 11 height 11
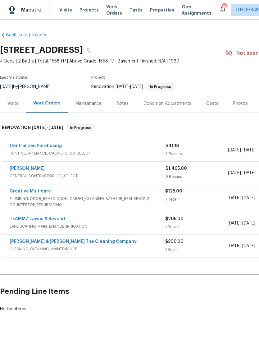
click at [142, 175] on span "GENERAL_CONTRACTOR, OD_SELECT" at bounding box center [88, 176] width 156 height 6
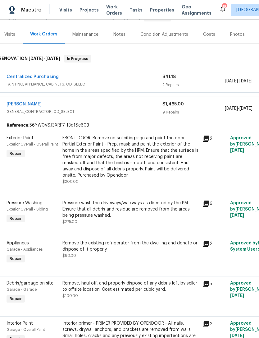
scroll to position [69, 4]
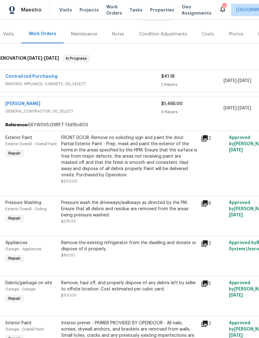
click at [140, 160] on div "FRONT DOOR. Remove no soliciting sign and paint the door. Partial Exterior Pain…" at bounding box center [129, 157] width 136 height 44
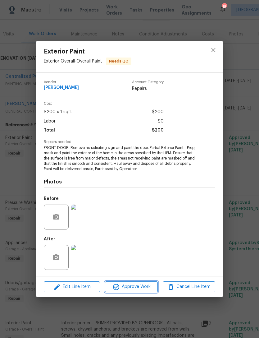
click at [143, 291] on button "Approve Work" at bounding box center [131, 287] width 53 height 11
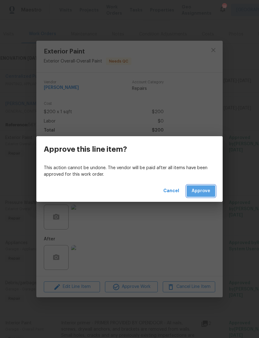
click at [202, 195] on button "Approve" at bounding box center [201, 191] width 29 height 12
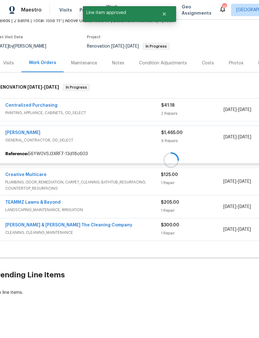
scroll to position [20, 4]
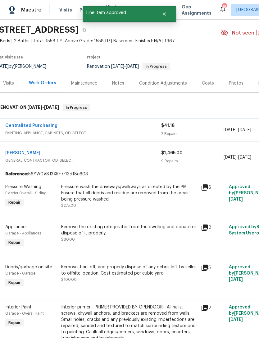
click at [140, 198] on div "Pressure wash the driveways/walkways as directed by the PM. Ensure that all deb…" at bounding box center [129, 193] width 136 height 19
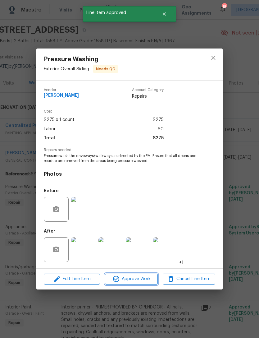
click at [152, 279] on span "Approve Work" at bounding box center [131, 279] width 49 height 8
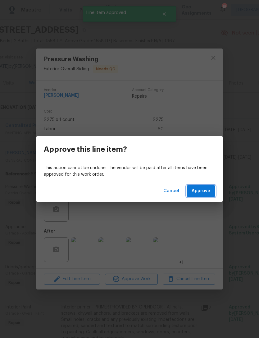
click at [207, 193] on span "Approve" at bounding box center [201, 191] width 19 height 8
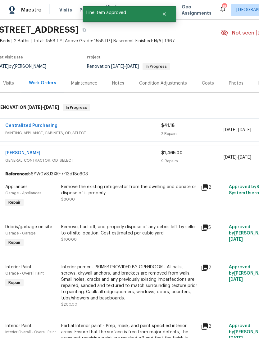
click at [140, 197] on div "Remove the existing refrigerator from the dwelling and donate or dispose of it …" at bounding box center [129, 193] width 136 height 19
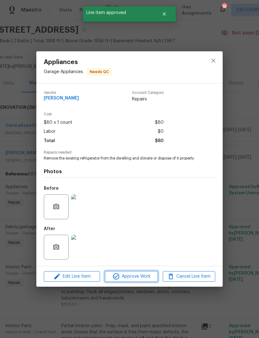
click at [145, 274] on span "Approve Work" at bounding box center [131, 277] width 49 height 8
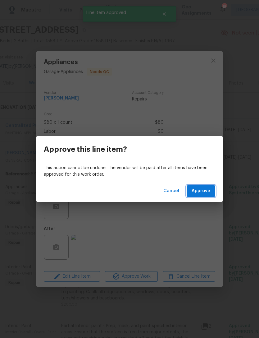
click at [199, 196] on button "Approve" at bounding box center [201, 191] width 29 height 12
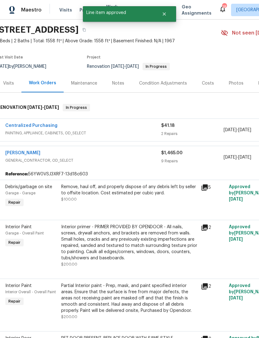
click at [136, 202] on div "Remove, haul off, and properly dispose of any debris left by seller to offsite …" at bounding box center [129, 193] width 136 height 19
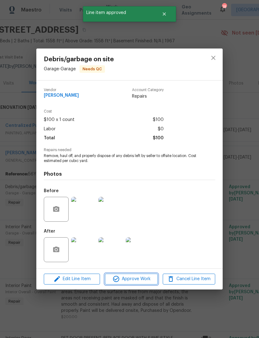
click at [141, 284] on button "Approve Work" at bounding box center [131, 279] width 53 height 11
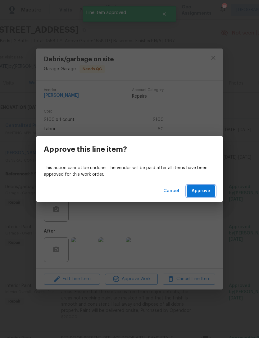
click at [206, 188] on span "Approve" at bounding box center [201, 191] width 19 height 8
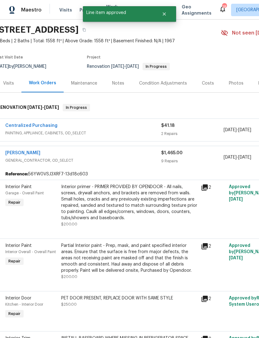
click at [141, 207] on div "Interior primer - PRIMER PROVIDED BY OPENDOOR - All nails, screws, drywall anch…" at bounding box center [129, 202] width 136 height 37
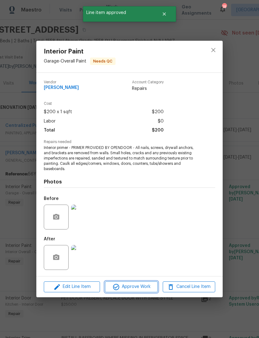
click at [142, 289] on span "Approve Work" at bounding box center [131, 287] width 49 height 8
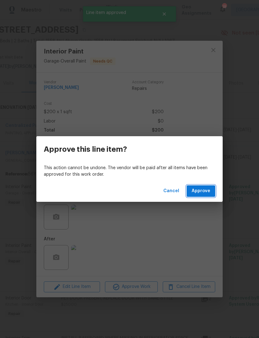
click at [202, 189] on span "Approve" at bounding box center [201, 191] width 19 height 8
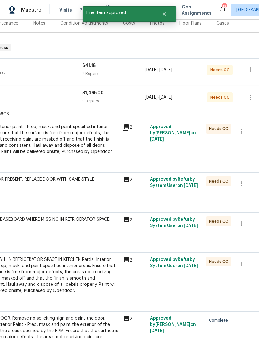
scroll to position [81, 83]
click at [95, 148] on div "Partial Interior paint - Prep, mask, and paint specified interior areas. Ensure…" at bounding box center [50, 139] width 136 height 31
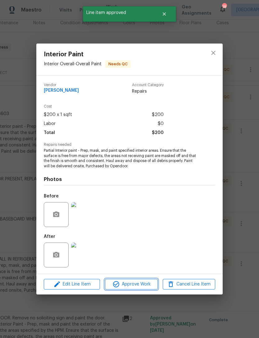
click at [135, 285] on span "Approve Work" at bounding box center [131, 285] width 49 height 8
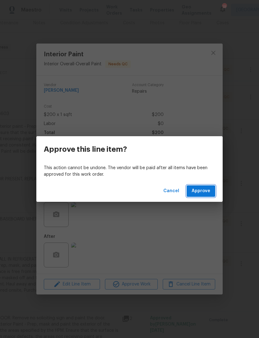
click at [194, 196] on button "Approve" at bounding box center [201, 191] width 29 height 12
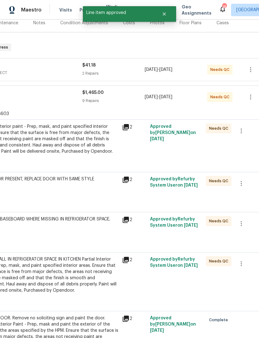
scroll to position [20, 83]
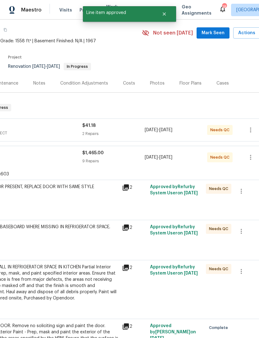
click at [95, 198] on div "PET DOOR PRESENT, REPLACE DOOR WITH SAME STYLE $250.00" at bounding box center [50, 196] width 140 height 29
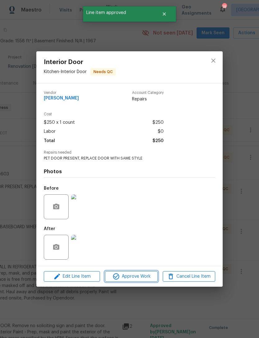
click at [133, 279] on span "Approve Work" at bounding box center [131, 277] width 49 height 8
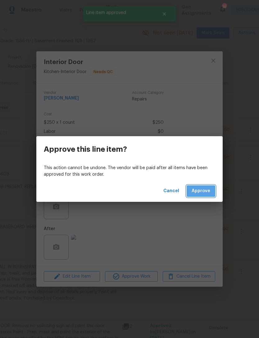
click at [201, 189] on span "Approve" at bounding box center [201, 191] width 19 height 8
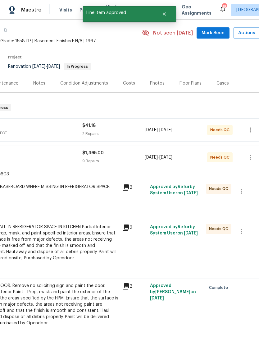
click at [102, 202] on div "INSTALL BASEBOARD WHERE MISSING IN REFRIGERATOR SPACE. $60.00" at bounding box center [50, 196] width 140 height 29
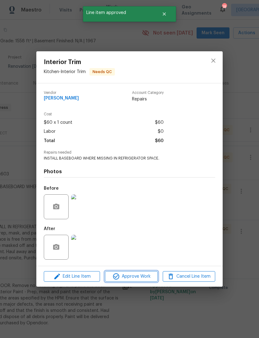
click at [129, 278] on span "Approve Work" at bounding box center [131, 277] width 49 height 8
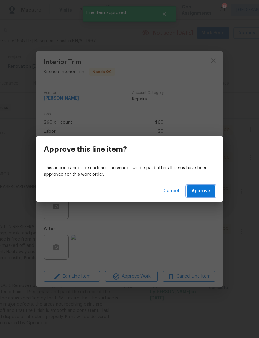
click at [201, 191] on span "Approve" at bounding box center [201, 191] width 19 height 8
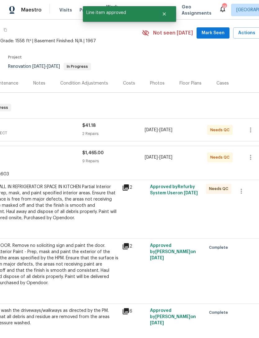
click at [93, 205] on div "PAINT WALL IN REFRIGERATOR SPACE IN KITCHEN Partial Interior paint - Prep, mask…" at bounding box center [50, 202] width 136 height 37
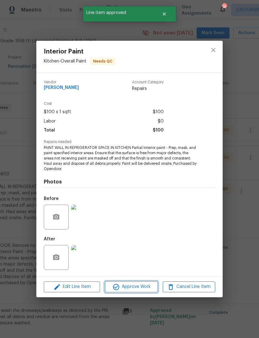
click at [137, 286] on span "Approve Work" at bounding box center [131, 287] width 49 height 8
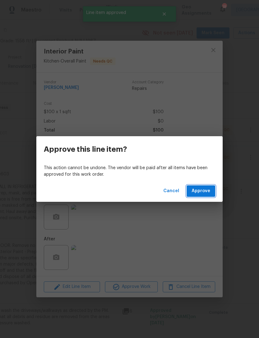
click at [207, 192] on span "Approve" at bounding box center [201, 191] width 19 height 8
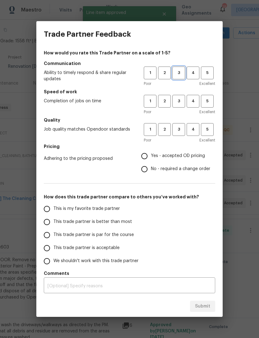
click at [177, 67] on button "3" at bounding box center [179, 73] width 13 height 13
click at [179, 100] on span "3" at bounding box center [179, 101] width 12 height 7
click at [182, 130] on span "3" at bounding box center [179, 129] width 12 height 7
click at [174, 159] on span "Yes - accepted OD pricing" at bounding box center [178, 156] width 54 height 7
click at [151, 159] on input "Yes - accepted OD pricing" at bounding box center [144, 156] width 13 height 13
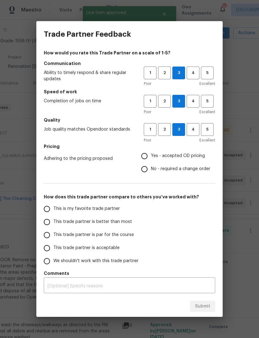
radio input "true"
click at [94, 237] on span "This trade partner is par for the course" at bounding box center [94, 235] width 81 height 7
click at [54, 237] on input "This trade partner is par for the course" at bounding box center [46, 235] width 13 height 13
click at [198, 310] on button "Submit" at bounding box center [202, 307] width 25 height 12
radio input "true"
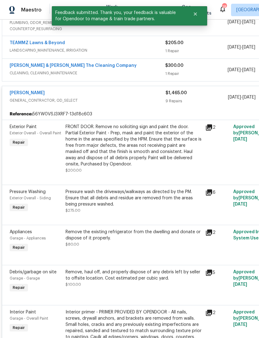
scroll to position [153, 0]
click at [153, 98] on span "GENERAL_CONTRACTOR, OD_SELECT" at bounding box center [88, 101] width 156 height 6
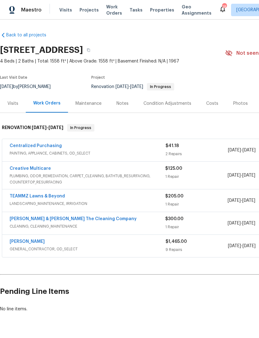
scroll to position [0, 0]
click at [132, 179] on span "PLUMBING, ODOR_REMEDIATION, CARPET_CLEANING, BATHTUB_RESURFACING, COUNTERTOP_RE…" at bounding box center [88, 179] width 156 height 12
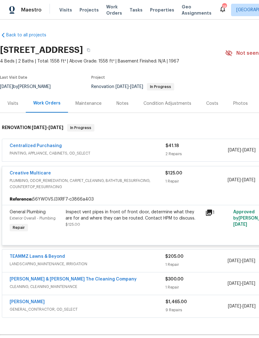
click at [134, 178] on span "PLUMBING, ODOR_REMEDIATION, CARPET_CLEANING, BATHTUB_RESURFACING, COUNTERTOP_RE…" at bounding box center [88, 184] width 156 height 12
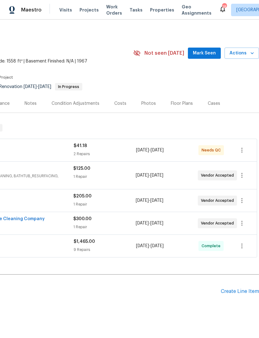
scroll to position [0, 92]
click at [202, 54] on span "Mark Seen" at bounding box center [204, 53] width 23 height 8
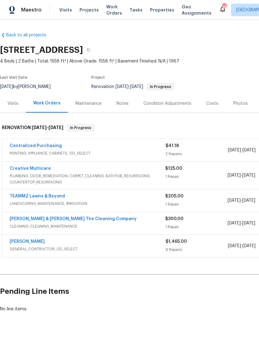
scroll to position [0, 0]
click at [127, 105] on div "Notes" at bounding box center [123, 103] width 12 height 6
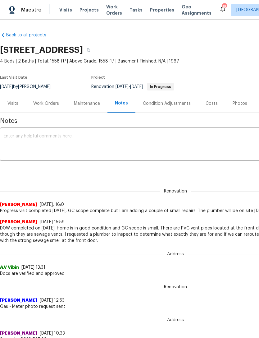
click at [133, 139] on textarea at bounding box center [176, 145] width 344 height 22
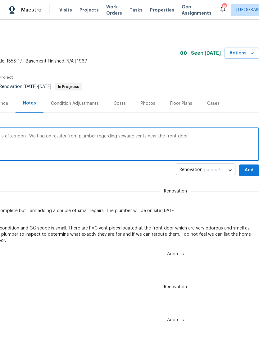
scroll to position [0, 92]
type textarea "GC scope done. Cleaning scheduled for this afternoon. Waiting on results from p…"
click at [245, 172] on span "Add" at bounding box center [250, 170] width 10 height 8
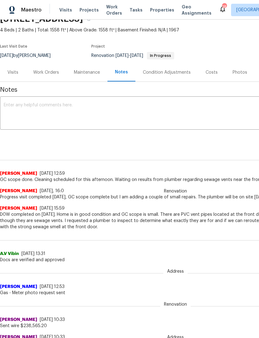
scroll to position [32, 0]
